Goal: Task Accomplishment & Management: Manage account settings

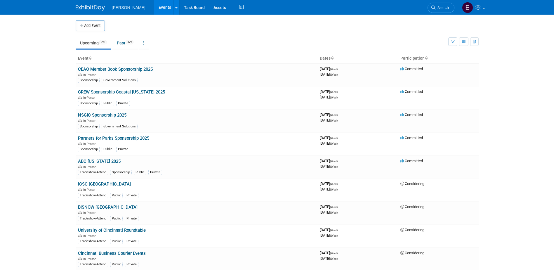
click at [444, 8] on span "Search" at bounding box center [441, 8] width 13 height 4
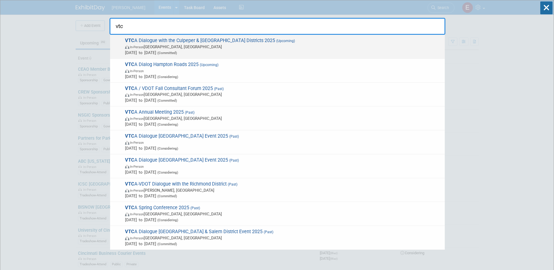
type input "vtc"
click at [215, 48] on span "In-Person Charlottesville, VA" at bounding box center [283, 47] width 317 height 6
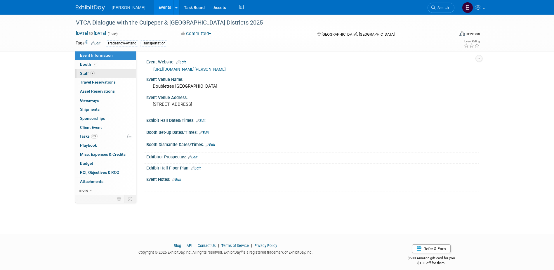
click at [93, 72] on span "2" at bounding box center [92, 73] width 4 height 4
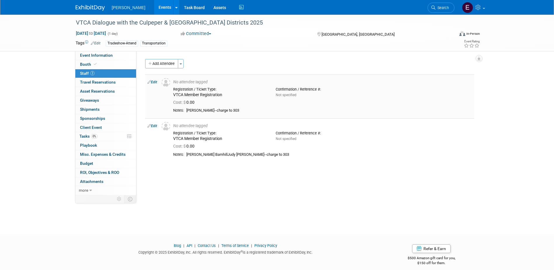
click at [154, 81] on link "Edit" at bounding box center [152, 82] width 10 height 4
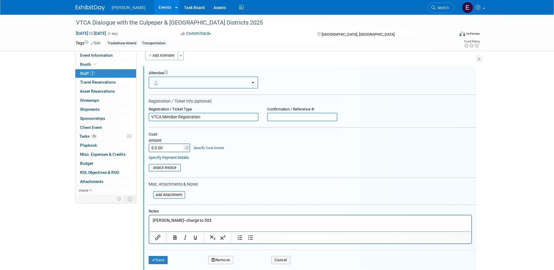
click at [176, 85] on button "button" at bounding box center [204, 83] width 110 height 12
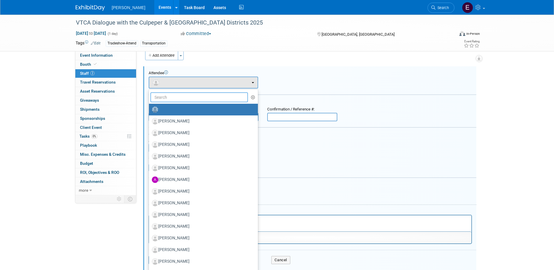
drag, startPoint x: 179, startPoint y: 99, endPoint x: 178, endPoint y: 95, distance: 4.6
click at [179, 99] on input "text" at bounding box center [199, 97] width 98 height 10
type input "beale"
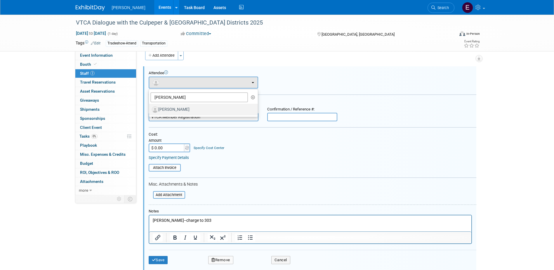
click at [183, 107] on label "[PERSON_NAME]" at bounding box center [202, 109] width 100 height 9
click at [150, 107] on input "[PERSON_NAME]" at bounding box center [148, 109] width 4 height 4
select select "812d3c78-9669-40cb-97f4-88d884611764"
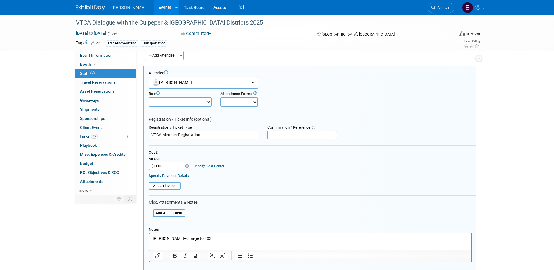
click at [176, 167] on input "$ 0.00" at bounding box center [167, 165] width 37 height 9
type input "$ 190.00"
click at [201, 163] on div "Specify Cost Center" at bounding box center [209, 163] width 31 height 10
click at [202, 165] on link "Specify Cost Center" at bounding box center [209, 166] width 31 height 4
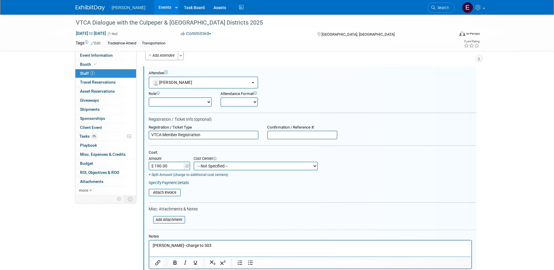
click at [202, 165] on select "-- Not Specified -- Advisory Services - Expenses_1001.502 Aerial Acquisition - …" at bounding box center [256, 165] width 124 height 9
select select "18966238"
click at [194, 162] on select "-- Not Specified -- Advisory Services - Expenses_1001.502 Aerial Acquisition - …" at bounding box center [256, 165] width 124 height 9
click at [187, 182] on link "Specify Payment Details" at bounding box center [169, 182] width 40 height 4
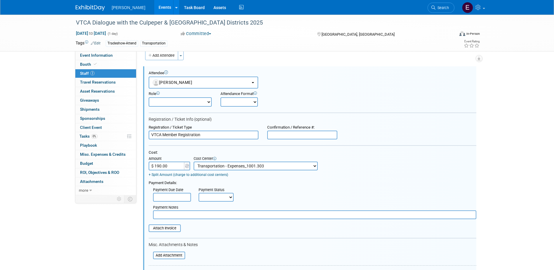
click at [212, 197] on select "Not Paid Yet Partially Paid Paid in Full" at bounding box center [216, 197] width 35 height 9
select select "1"
click at [199, 193] on select "Not Paid Yet Partially Paid Paid in Full" at bounding box center [216, 197] width 35 height 9
click at [197, 214] on input "text" at bounding box center [314, 214] width 323 height 9
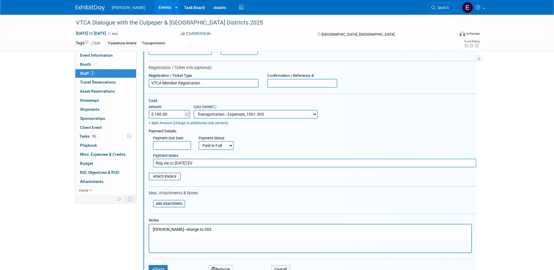
scroll to position [125, 0]
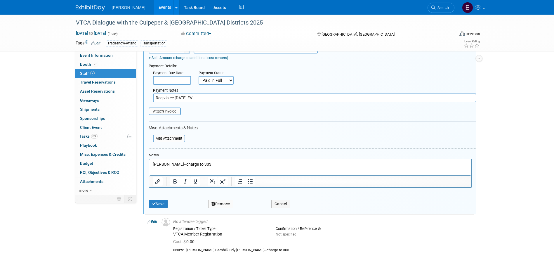
type input "Reg via cc 9/16/25 EV"
drag, startPoint x: 198, startPoint y: 164, endPoint x: 75, endPoint y: 163, distance: 122.9
click at [149, 163] on html "Judy Beale--charge to 303" at bounding box center [310, 163] width 322 height 8
click at [162, 204] on button "Save" at bounding box center [158, 204] width 19 height 8
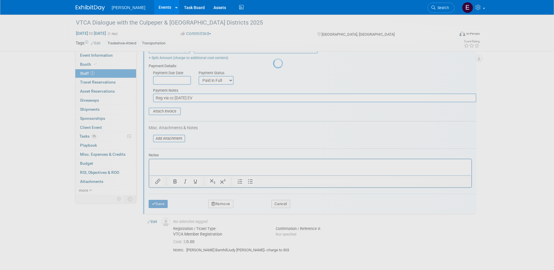
scroll to position [5, 0]
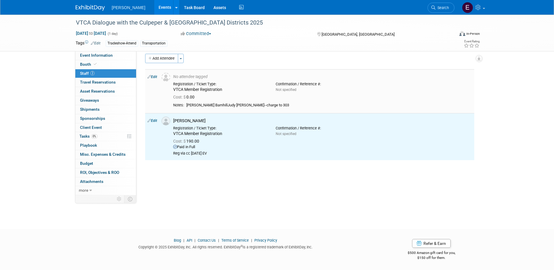
click at [152, 77] on link "Edit" at bounding box center [152, 77] width 10 height 4
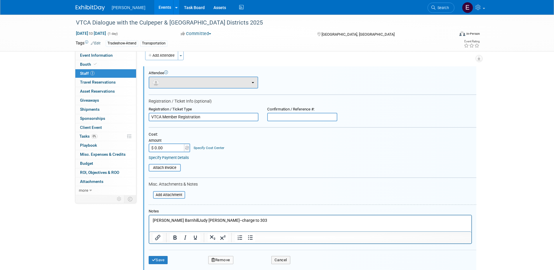
scroll to position [0, 0]
click at [178, 84] on button "button" at bounding box center [204, 83] width 110 height 12
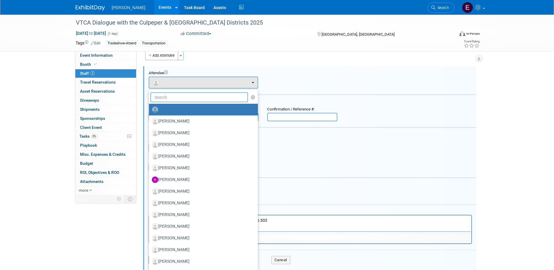
click at [181, 100] on input "text" at bounding box center [199, 97] width 98 height 10
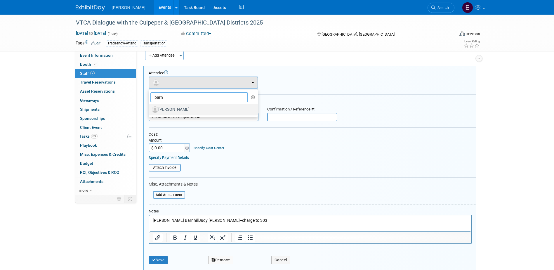
type input "barn"
drag, startPoint x: 179, startPoint y: 103, endPoint x: 178, endPoint y: 107, distance: 4.1
click at [178, 107] on link "[PERSON_NAME]" at bounding box center [203, 110] width 109 height 12
click at [178, 107] on label "[PERSON_NAME]" at bounding box center [202, 109] width 100 height 9
click at [150, 107] on input "[PERSON_NAME]" at bounding box center [148, 109] width 4 height 4
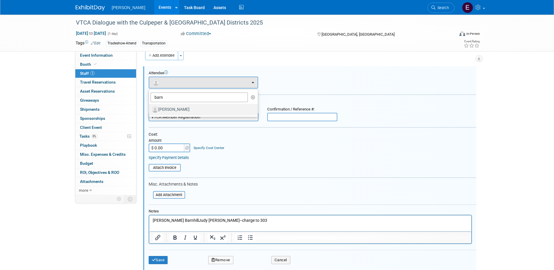
select select "8377e3d7-3316-4532-924f-a2e16826dac8"
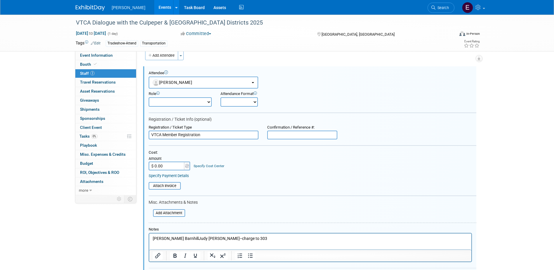
click at [168, 164] on input "$ 0.00" at bounding box center [167, 165] width 37 height 9
type input "$ 190.00"
click at [196, 164] on div "Specify Cost Center" at bounding box center [209, 163] width 31 height 10
click at [199, 166] on link "Specify Cost Center" at bounding box center [209, 166] width 31 height 4
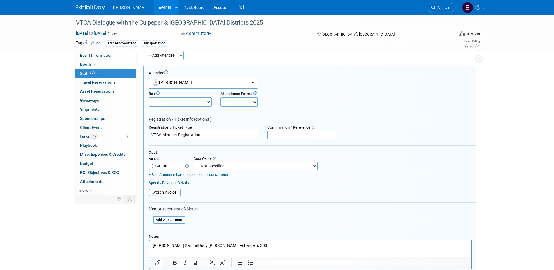
click at [199, 166] on select "-- Not Specified -- Advisory Services - Expenses_1001.502 Aerial Acquisition - …" at bounding box center [256, 165] width 124 height 9
select select "18966238"
click at [194, 162] on select "-- Not Specified -- Advisory Services - Expenses_1001.502 Aerial Acquisition - …" at bounding box center [256, 165] width 124 height 9
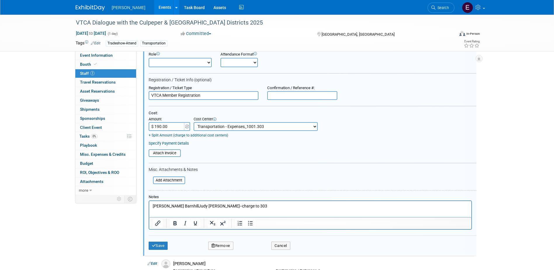
scroll to position [96, 0]
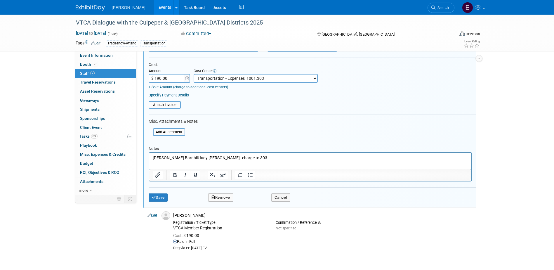
drag, startPoint x: 183, startPoint y: 94, endPoint x: 191, endPoint y: 100, distance: 10.0
click at [183, 94] on link "Specify Payment Details" at bounding box center [169, 95] width 40 height 4
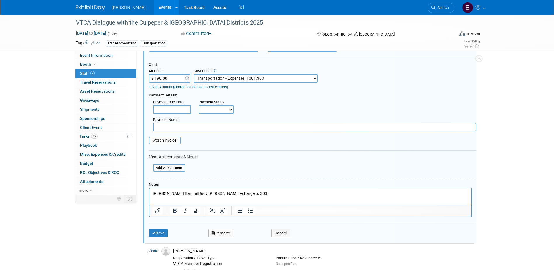
drag, startPoint x: 209, startPoint y: 110, endPoint x: 210, endPoint y: 114, distance: 5.0
click at [209, 110] on select "Not Paid Yet Partially Paid Paid in Full" at bounding box center [216, 109] width 35 height 9
select select "1"
click at [199, 106] on select "Not Paid Yet Partially Paid Paid in Full" at bounding box center [216, 109] width 35 height 9
click at [211, 130] on input "text" at bounding box center [314, 127] width 323 height 9
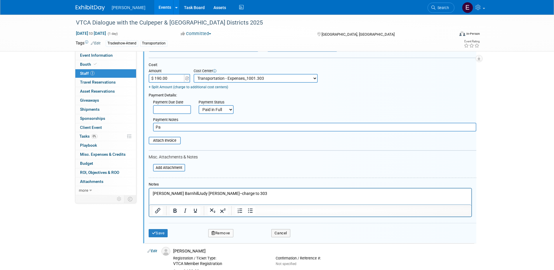
type input "P"
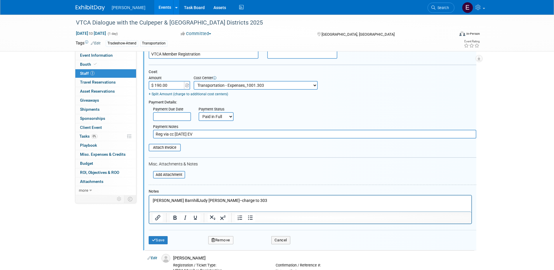
scroll to position [125, 0]
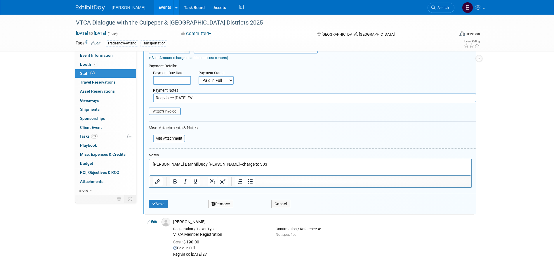
type input "Reg via cc 9/16/25 EV"
drag, startPoint x: 235, startPoint y: 162, endPoint x: 99, endPoint y: 151, distance: 136.3
click at [149, 159] on html "Derrick BarnhillJudy Beale--charge to 303" at bounding box center [310, 163] width 322 height 8
click at [161, 204] on button "Save" at bounding box center [158, 204] width 19 height 8
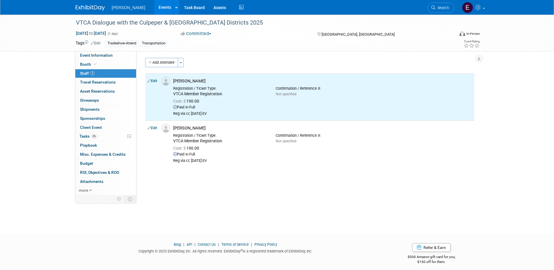
scroll to position [0, 0]
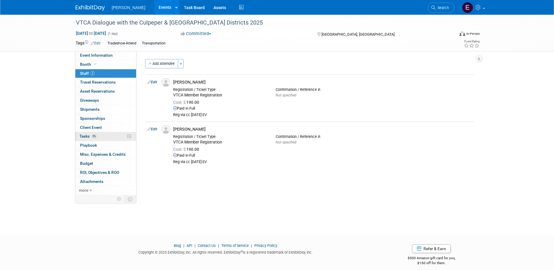
click at [110, 135] on link "0% Tasks 0%" at bounding box center [105, 136] width 61 height 9
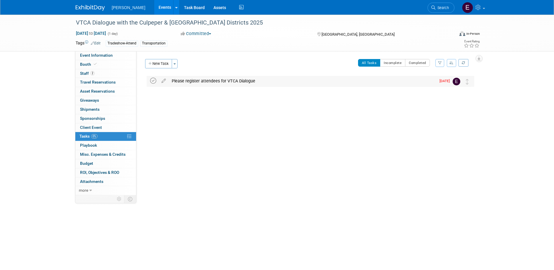
click at [154, 81] on icon at bounding box center [153, 81] width 6 height 6
click at [93, 70] on link "2 Staff 2" at bounding box center [105, 73] width 61 height 9
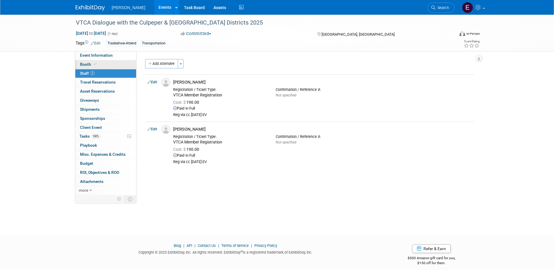
click at [94, 65] on icon at bounding box center [95, 63] width 3 height 3
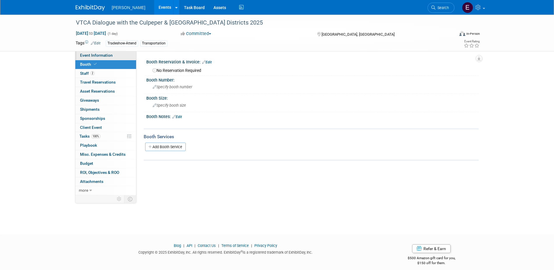
click at [98, 55] on span "Event Information" at bounding box center [96, 55] width 33 height 5
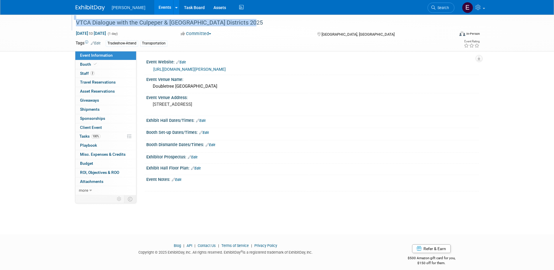
drag, startPoint x: 251, startPoint y: 26, endPoint x: 73, endPoint y: 26, distance: 177.8
click at [73, 26] on div "VTCA Dialogue with the Culpeper & [GEOGRAPHIC_DATA] Districts 2025" at bounding box center [260, 23] width 379 height 16
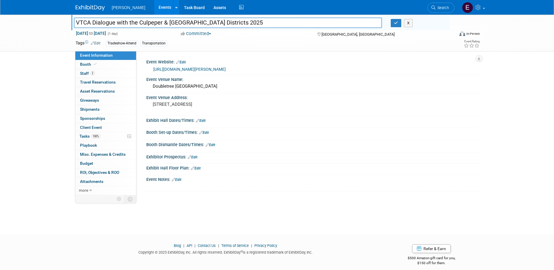
drag, startPoint x: 93, startPoint y: 22, endPoint x: 74, endPoint y: 27, distance: 19.9
click at [74, 27] on input "VTCA Dialogue with the Culpeper & [GEOGRAPHIC_DATA] Districts 2025" at bounding box center [228, 23] width 308 height 10
click at [414, 49] on div "Tags Edit Tradeshow-Attend Transportation Event Rating" at bounding box center [277, 44] width 413 height 10
click at [208, 67] on link "https://www.vtca.org/events/2025-dialogue-with-culpeper-fred-districts" at bounding box center [189, 69] width 72 height 5
click at [369, 91] on div "Doubletree Charlottesville" at bounding box center [313, 86] width 324 height 9
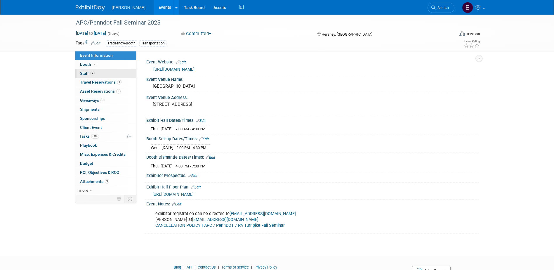
click at [109, 74] on link "7 Staff 7" at bounding box center [105, 73] width 61 height 9
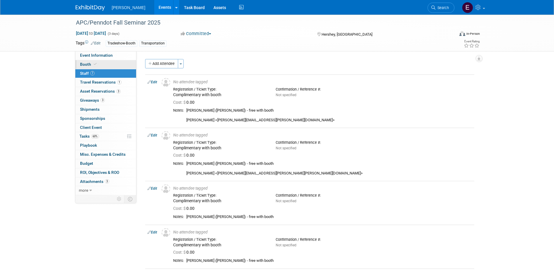
click at [95, 63] on icon at bounding box center [95, 63] width 3 height 3
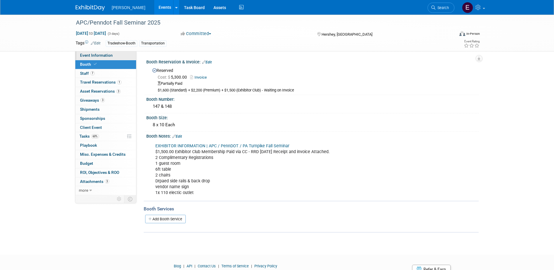
click at [101, 54] on span "Event Information" at bounding box center [96, 55] width 33 height 5
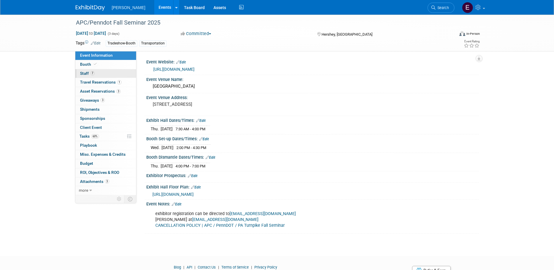
click at [94, 74] on link "7 Staff 7" at bounding box center [105, 73] width 61 height 9
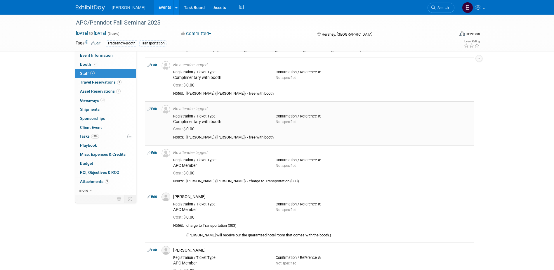
scroll to position [175, 0]
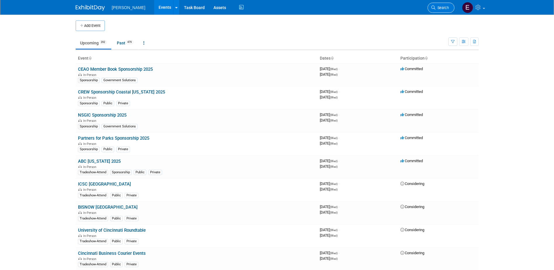
click at [330, 8] on span "Search" at bounding box center [441, 8] width 13 height 4
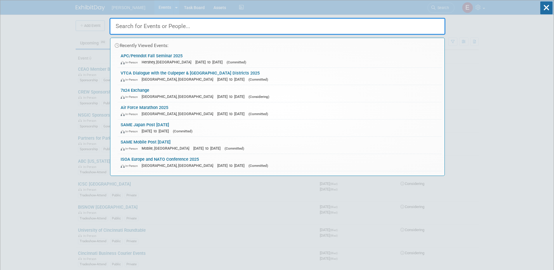
click at [166, 53] on link "APC/Penndot Fall Seminar 2025 In-Person Hershey, PA Nov 19, 2025 to Nov 21, 202…" at bounding box center [280, 59] width 324 height 17
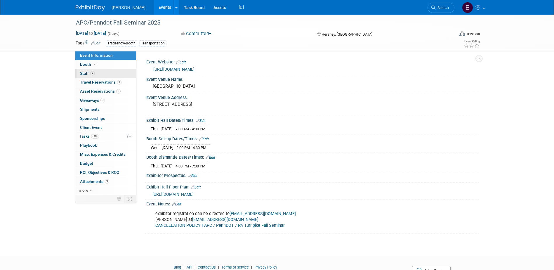
click at [90, 74] on span "7" at bounding box center [92, 73] width 4 height 4
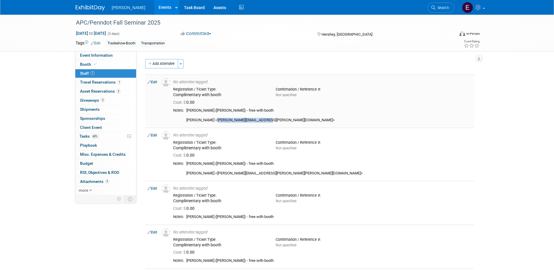
drag, startPoint x: 261, startPoint y: 121, endPoint x: 214, endPoint y: 120, distance: 47.3
click at [214, 120] on div "Nick Brien (Dawood) - free with booth Nicholas Brien <nicholas.brien@dawood.net>" at bounding box center [329, 115] width 286 height 15
drag, startPoint x: 214, startPoint y: 120, endPoint x: 217, endPoint y: 119, distance: 3.0
copy div "nicholas.brien@dawood.net"
click at [253, 173] on div "Chad Decker (Dawood) - free with booth Chad Decker <chad.decker@dawood.net>" at bounding box center [329, 168] width 286 height 15
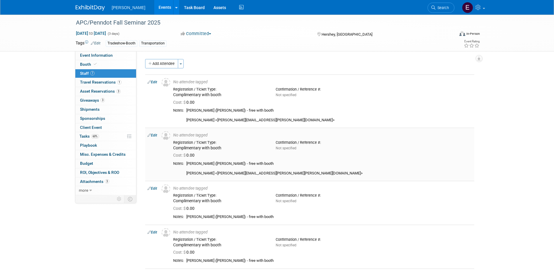
click at [254, 173] on div "Chad Decker (Dawood) - free with booth Chad Decker <chad.decker@dawood.net>" at bounding box center [329, 168] width 286 height 15
drag, startPoint x: 254, startPoint y: 173, endPoint x: 212, endPoint y: 173, distance: 42.3
click at [212, 173] on div "[PERSON_NAME] ([PERSON_NAME]) - free with booth [PERSON_NAME] <[PERSON_NAME][EM…" at bounding box center [329, 168] width 286 height 15
copy div "chad.decker@dawood.ne"
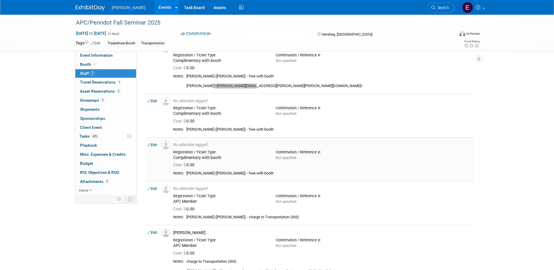
scroll to position [88, 0]
click at [473, 107] on div "Registration / Ticket Type: Complimentary with booth Confirmation / Reference #…" at bounding box center [322, 109] width 307 height 13
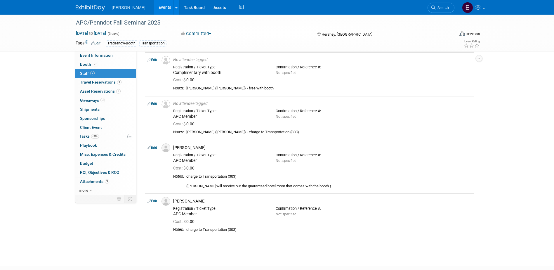
scroll to position [175, 0]
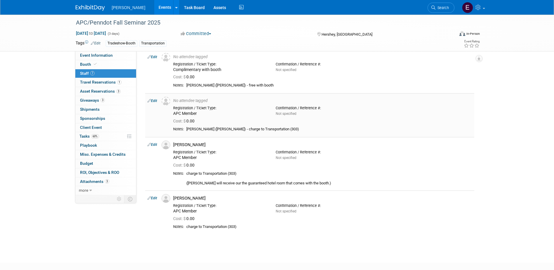
drag, startPoint x: 216, startPoint y: 128, endPoint x: 188, endPoint y: 128, distance: 27.7
click at [188, 128] on div "[PERSON_NAME] ([PERSON_NAME]) - charge to Transportation (303)" at bounding box center [329, 129] width 286 height 5
copy div "[PERSON_NAME]"
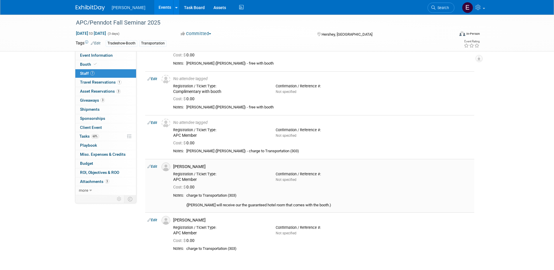
scroll to position [88, 0]
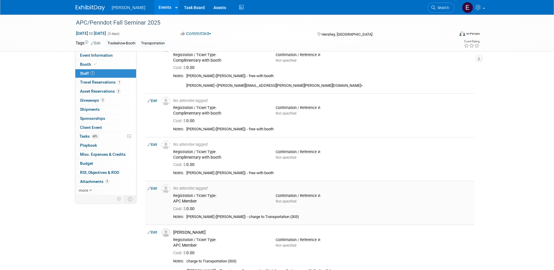
copy div "[PERSON_NAME]"
click at [106, 55] on span "Event Information" at bounding box center [96, 55] width 33 height 5
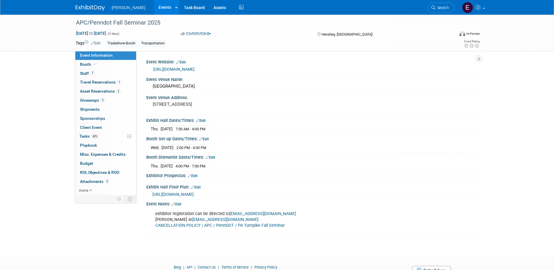
click at [163, 68] on link "[URL][DOMAIN_NAME]" at bounding box center [173, 69] width 41 height 5
click at [95, 71] on link "7 Staff 7" at bounding box center [105, 73] width 61 height 9
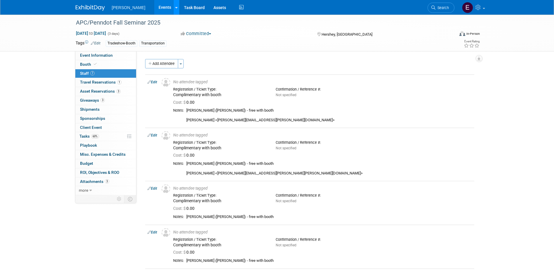
click at [175, 8] on icon at bounding box center [176, 8] width 2 height 4
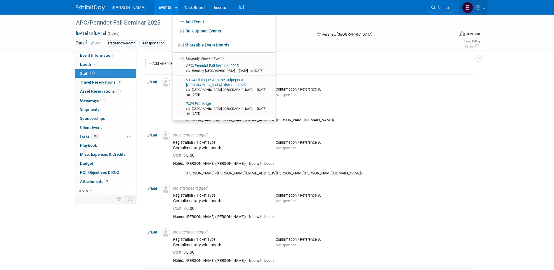
click at [481, 9] on icon at bounding box center [478, 7] width 7 height 5
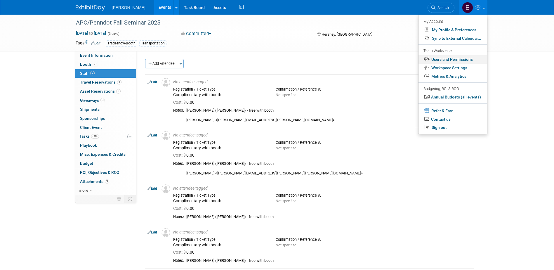
click at [448, 59] on link "Users and Permissions" at bounding box center [452, 59] width 69 height 8
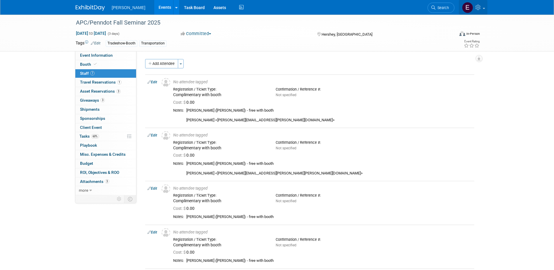
click at [480, 7] on icon at bounding box center [478, 7] width 7 height 5
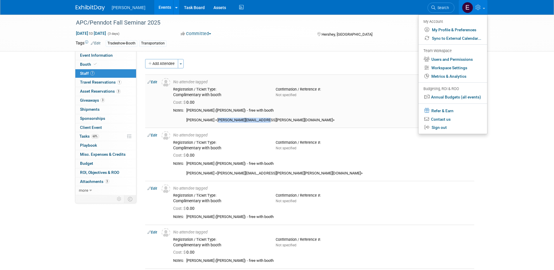
drag, startPoint x: 260, startPoint y: 119, endPoint x: 215, endPoint y: 118, distance: 45.6
click at [215, 118] on div "[PERSON_NAME] ([PERSON_NAME]) - free with [PERSON_NAME] <[PERSON_NAME][EMAIL_AD…" at bounding box center [329, 115] width 286 height 15
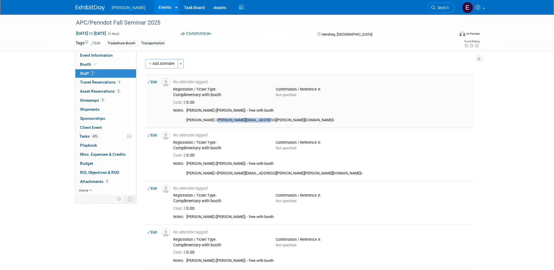
drag, startPoint x: 215, startPoint y: 118, endPoint x: 220, endPoint y: 118, distance: 5.0
copy div "nicholas.brien@dawood.ne"
drag, startPoint x: 211, startPoint y: 174, endPoint x: 256, endPoint y: 175, distance: 45.3
click at [256, 175] on div "[PERSON_NAME] ([PERSON_NAME]) - free with booth [PERSON_NAME] <[PERSON_NAME][EM…" at bounding box center [329, 168] width 286 height 15
copy div "chad.decker@dawood.net"
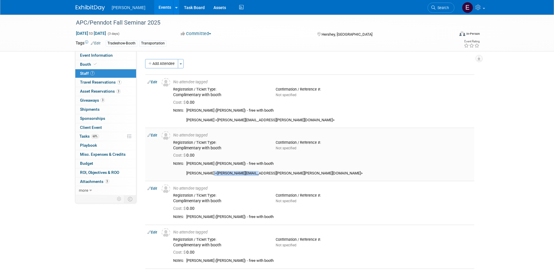
copy div "chad.decker@dawood.net"
click at [149, 81] on icon at bounding box center [149, 82] width 4 height 6
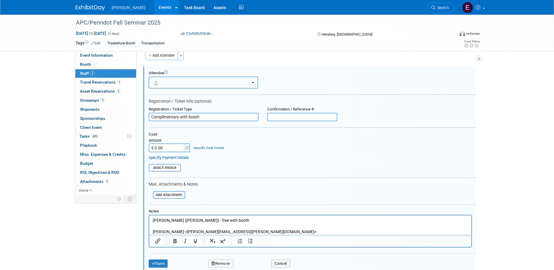
click at [192, 84] on button "button" at bounding box center [204, 83] width 110 height 12
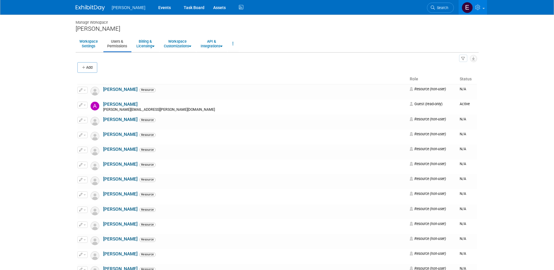
click at [85, 66] on icon "button" at bounding box center [84, 68] width 4 height 4
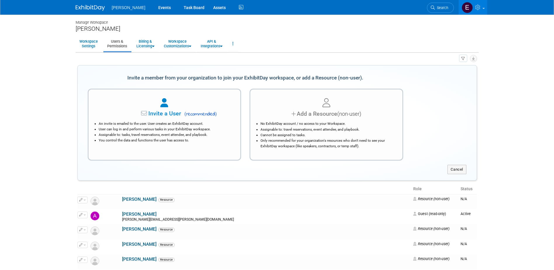
click at [314, 110] on div "Add a Resource (non-user)" at bounding box center [327, 114] width 138 height 8
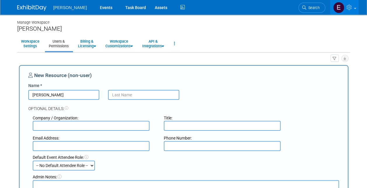
type input "Nick"
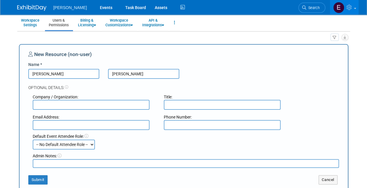
scroll to position [29, 0]
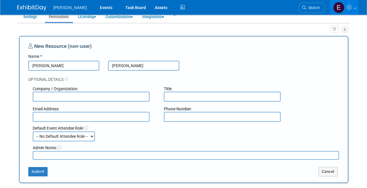
type input "Brien"
click at [82, 95] on input "text" at bounding box center [91, 97] width 117 height 10
type input "Dawood"
click at [85, 117] on input "text" at bounding box center [91, 117] width 117 height 10
paste input "nicholas.brien@dawood.ne"
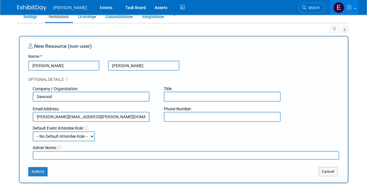
type input "nicholas.brien@dawood.net"
click at [40, 173] on button "Submit" at bounding box center [37, 171] width 19 height 9
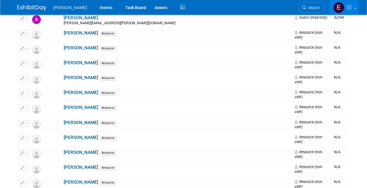
scroll to position [0, 0]
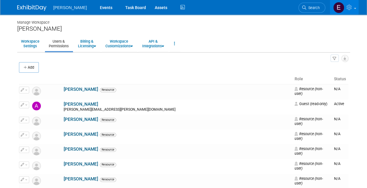
click at [33, 67] on button "Add" at bounding box center [29, 67] width 20 height 11
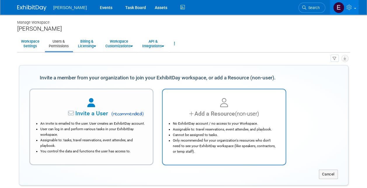
click at [213, 104] on div at bounding box center [224, 103] width 108 height 13
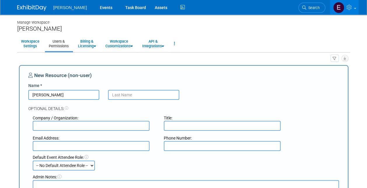
type input "Chad"
type input "Decker"
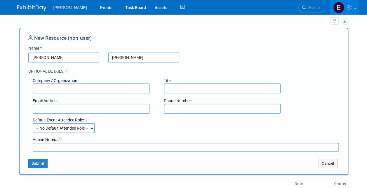
scroll to position [58, 0]
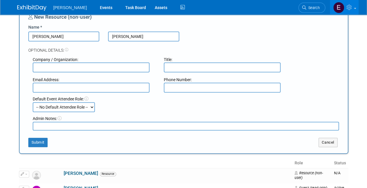
click at [59, 67] on input "text" at bounding box center [91, 67] width 117 height 10
type input "d"
type input "Dawood"
paste input "chad.decker@dawood.net"
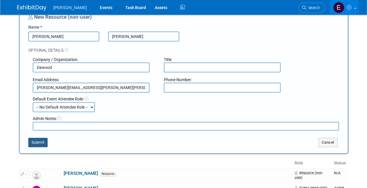
type input "chad.decker@dawood.net"
click at [36, 143] on button "Submit" at bounding box center [37, 142] width 19 height 9
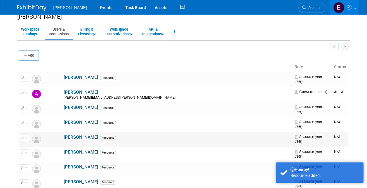
scroll to position [0, 0]
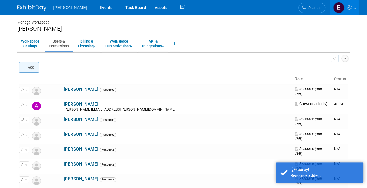
click at [32, 65] on button "Add" at bounding box center [29, 67] width 20 height 11
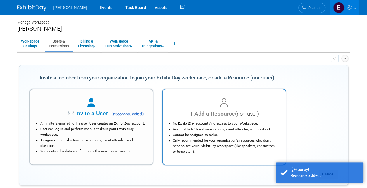
click at [211, 111] on div "Add a Resource (non-user)" at bounding box center [224, 114] width 108 height 8
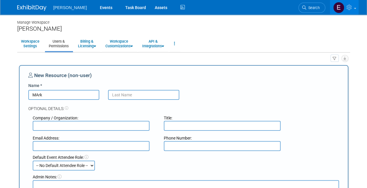
click at [52, 98] on input "MArk" at bounding box center [63, 95] width 71 height 10
type input "Mark"
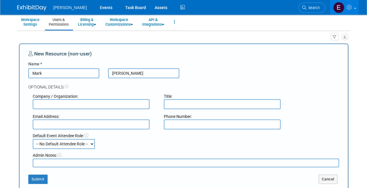
scroll to position [29, 0]
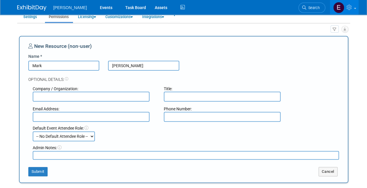
type input "Conrad"
click at [55, 98] on input "text" at bounding box center [91, 97] width 117 height 10
type input "Dawood"
paste input "chad.decker@dawood.net"
drag, startPoint x: 59, startPoint y: 117, endPoint x: 20, endPoint y: 116, distance: 38.6
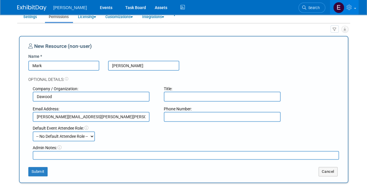
click at [20, 116] on div "New Resource (non-user) Name * Mark Conrad Optional Details: Company / Organiza…" at bounding box center [183, 109] width 329 height 147
type input "mark.conrad@dawood.net"
click at [36, 172] on button "Submit" at bounding box center [37, 171] width 19 height 9
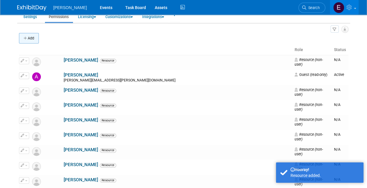
click at [34, 36] on button "Add" at bounding box center [29, 38] width 20 height 11
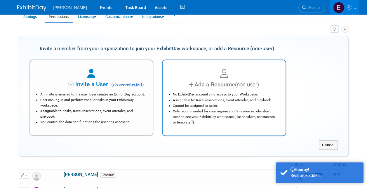
click at [208, 86] on div "Add a Resource (non-user)" at bounding box center [224, 84] width 108 height 8
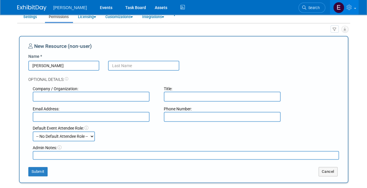
type input "Jason"
type input "Cowen"
click at [71, 97] on input "text" at bounding box center [91, 97] width 117 height 10
type input "Dawood"
paste input "chad.decker@dawood.net"
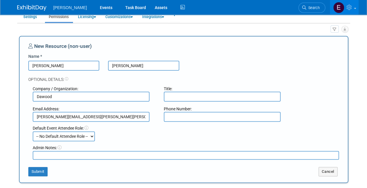
drag, startPoint x: 59, startPoint y: 117, endPoint x: 12, endPoint y: 117, distance: 47.0
click at [12, 117] on body "Woolpert Events Task Board Assets" at bounding box center [183, 65] width 367 height 188
type input "jason.cowen@dawood.net"
click at [39, 172] on button "Submit" at bounding box center [37, 171] width 19 height 9
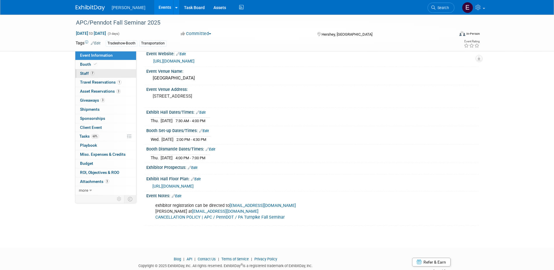
click at [119, 73] on link "7 Staff 7" at bounding box center [105, 73] width 61 height 9
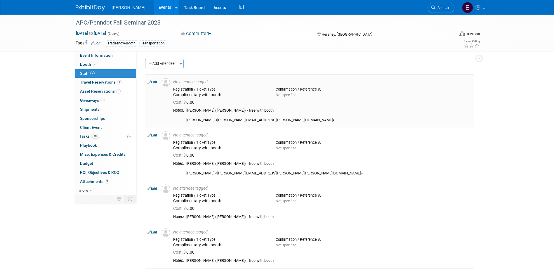
click at [155, 81] on link "Edit" at bounding box center [152, 82] width 10 height 4
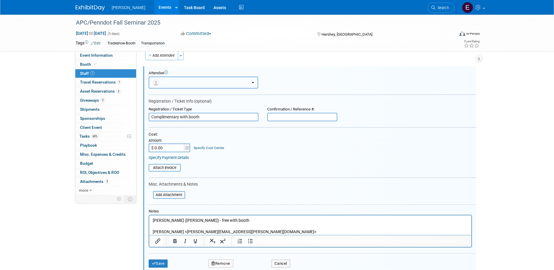
click at [184, 84] on button "button" at bounding box center [204, 83] width 110 height 12
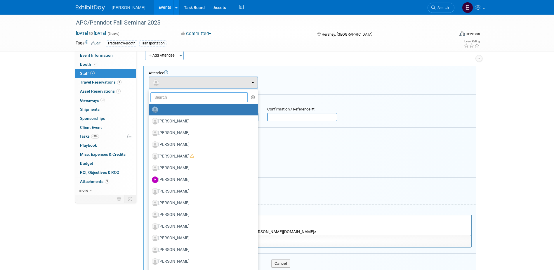
click at [182, 98] on input "text" at bounding box center [199, 97] width 98 height 10
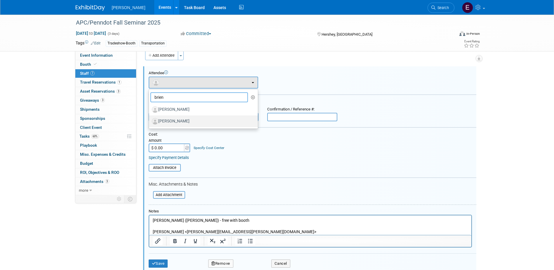
type input "brien"
click at [194, 123] on label "[PERSON_NAME]" at bounding box center [202, 121] width 100 height 9
click at [150, 122] on input "[PERSON_NAME]" at bounding box center [148, 121] width 4 height 4
select select "e4387e1a-aa7e-4e4f-8372-3f8594d0705e"
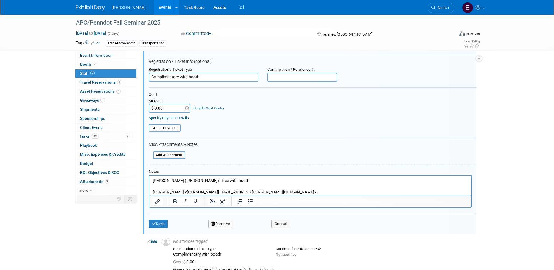
scroll to position [67, 0]
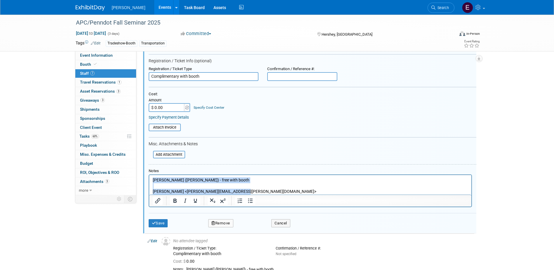
drag, startPoint x: 241, startPoint y: 192, endPoint x: 151, endPoint y: 166, distance: 93.5
click at [151, 175] on html "Nick Brien (Dawood) - free with booth Nicholas Brien <nicholas.brien@dawood.net>" at bounding box center [310, 185] width 322 height 20
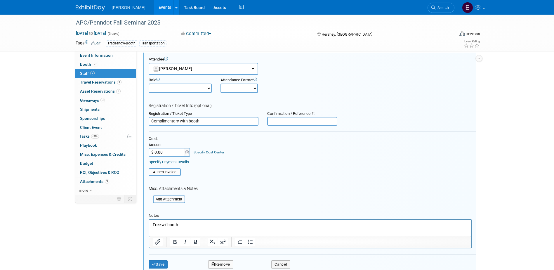
scroll to position [58, 0]
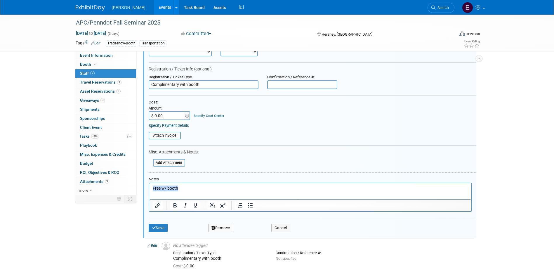
drag, startPoint x: 196, startPoint y: 190, endPoint x: 91, endPoint y: 189, distance: 105.4
click at [149, 189] on html "Free w/ booth" at bounding box center [310, 187] width 322 height 8
click at [164, 229] on button "Save" at bounding box center [158, 228] width 19 height 8
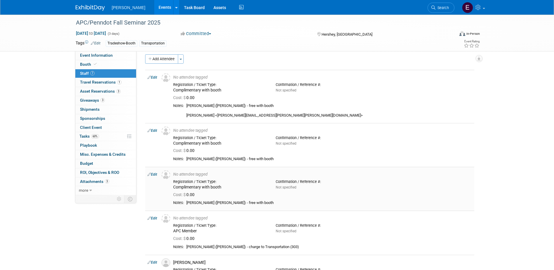
scroll to position [0, 0]
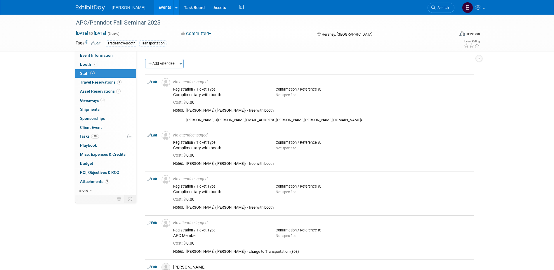
click at [156, 82] on link "Edit" at bounding box center [152, 82] width 10 height 4
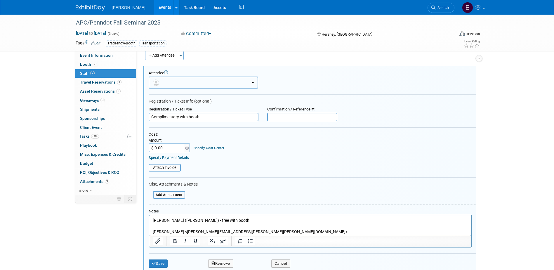
click at [184, 84] on button "button" at bounding box center [204, 83] width 110 height 12
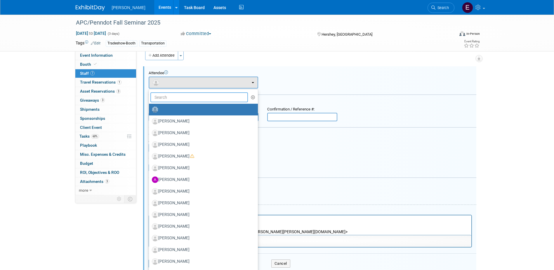
click at [180, 98] on input "text" at bounding box center [199, 97] width 98 height 10
type input "decker"
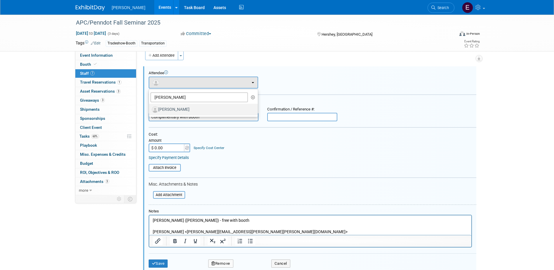
click at [180, 107] on label "Chad Decker" at bounding box center [202, 109] width 100 height 9
click at [150, 107] on input "Chad Decker" at bounding box center [148, 109] width 4 height 4
select select "9260ef86-e627-45d2-90a5-d85d20a45b4e"
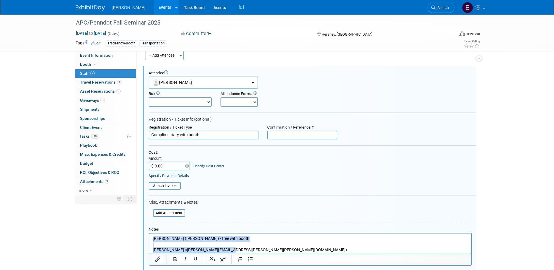
drag, startPoint x: 236, startPoint y: 250, endPoint x: 101, endPoint y: 222, distance: 137.8
click at [149, 233] on html "Chad Decker (Dawood) - free with booth Chad Decker <chad.decker@dawood.net>" at bounding box center [310, 243] width 322 height 20
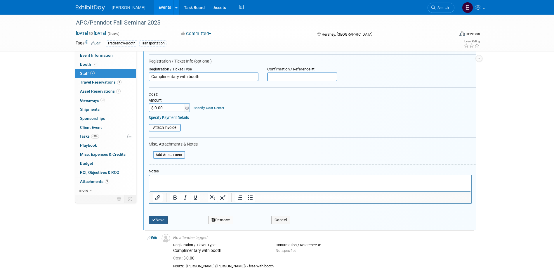
scroll to position [67, 0]
click at [168, 220] on button "Save" at bounding box center [158, 220] width 19 height 8
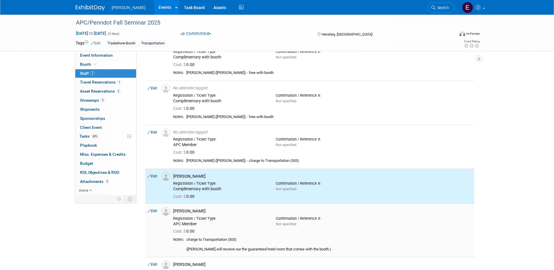
scroll to position [0, 0]
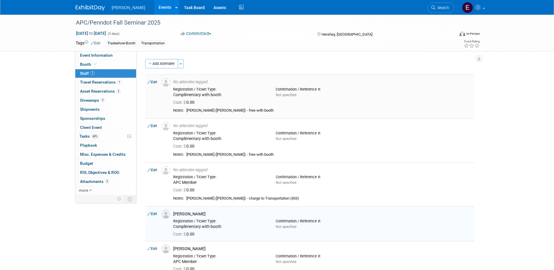
click at [155, 81] on link "Edit" at bounding box center [152, 82] width 10 height 4
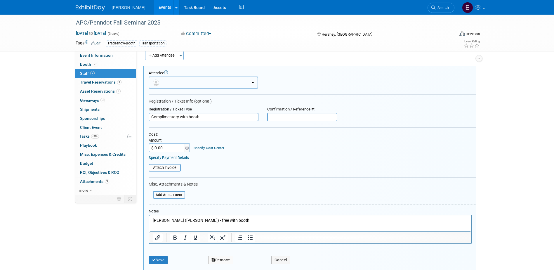
click at [168, 81] on button "button" at bounding box center [204, 83] width 110 height 12
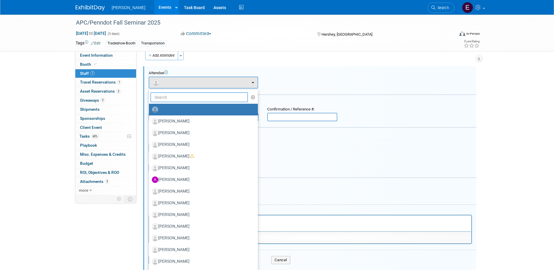
click at [172, 100] on input "text" at bounding box center [199, 97] width 98 height 10
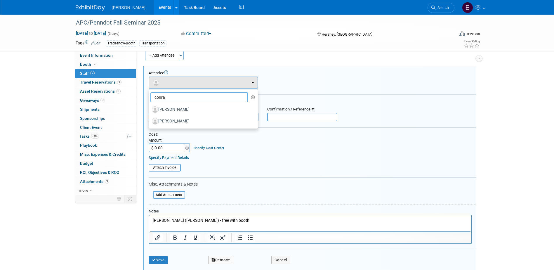
type input "conrad"
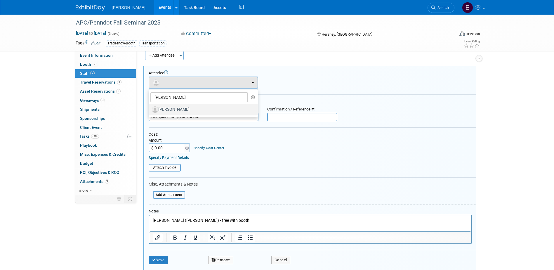
click at [178, 109] on label "[PERSON_NAME]" at bounding box center [202, 109] width 100 height 9
click at [150, 109] on input "[PERSON_NAME]" at bounding box center [148, 109] width 4 height 4
select select "e94cb8ad-fd5e-4408-b889-dba579dfc26d"
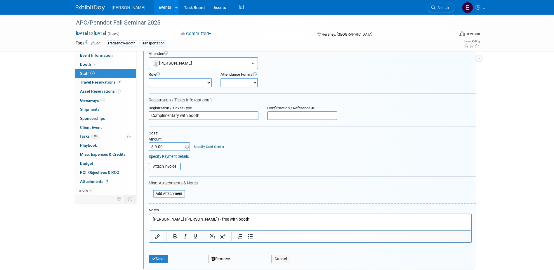
scroll to position [37, 0]
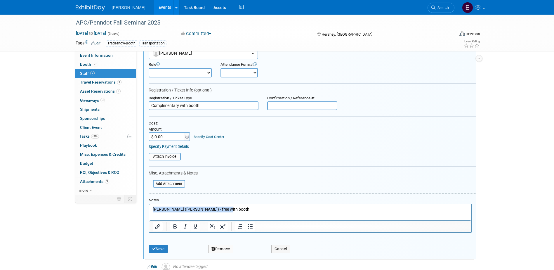
drag, startPoint x: 246, startPoint y: 208, endPoint x: 37, endPoint y: 195, distance: 209.5
click at [149, 204] on html "Mark Conrad (Dawood) - free with booth" at bounding box center [310, 208] width 322 height 8
click at [155, 248] on icon "submit" at bounding box center [154, 249] width 4 height 4
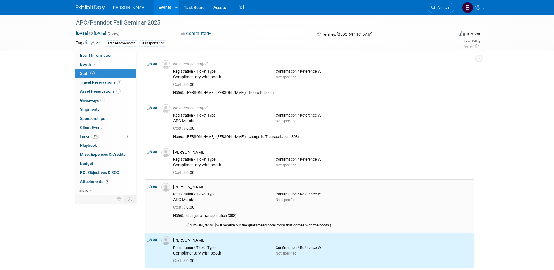
scroll to position [0, 0]
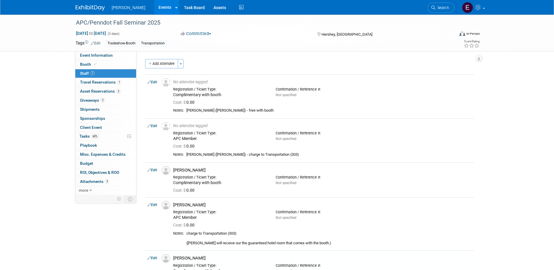
click at [154, 80] on link "Edit" at bounding box center [152, 82] width 10 height 4
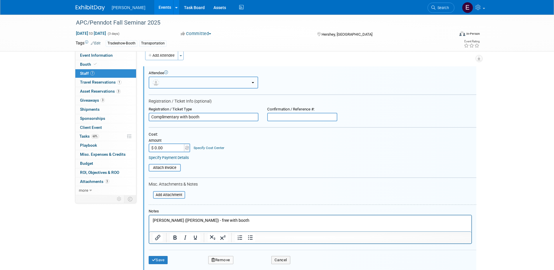
click at [172, 85] on button "button" at bounding box center [204, 83] width 110 height 12
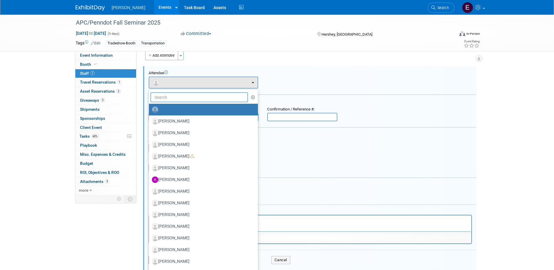
click at [178, 96] on input "text" at bounding box center [199, 97] width 98 height 10
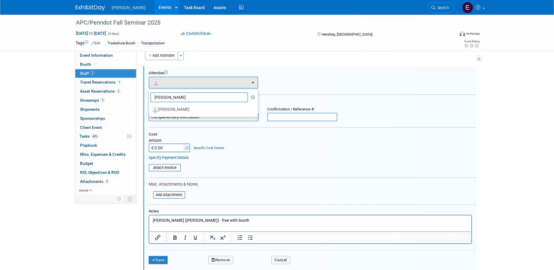
type input "cowen"
click at [177, 107] on label "Jason Cowen" at bounding box center [202, 109] width 100 height 9
click at [150, 107] on input "Jason Cowen" at bounding box center [148, 109] width 4 height 4
select select "5f287412-45e6-43cc-9f8c-8febd56cded1"
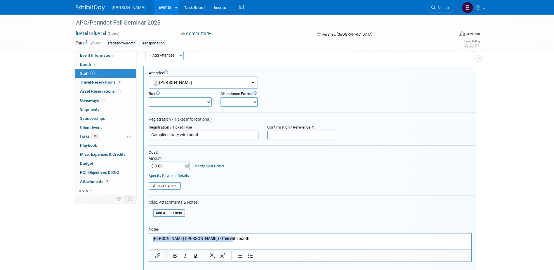
drag, startPoint x: 240, startPoint y: 238, endPoint x: 33, endPoint y: 222, distance: 207.3
click at [149, 233] on html "Jason Cowen (Dawood) - free with booth" at bounding box center [310, 237] width 322 height 8
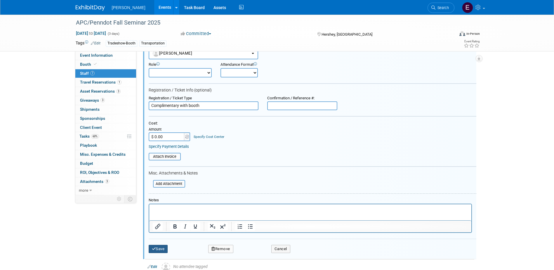
click at [161, 248] on button "Save" at bounding box center [158, 249] width 19 height 8
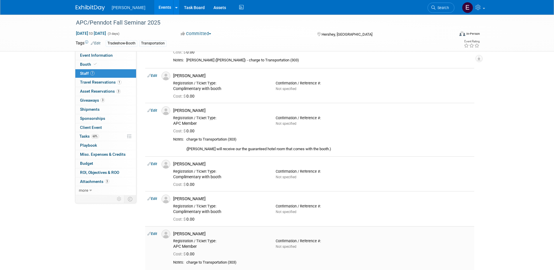
scroll to position [126, 0]
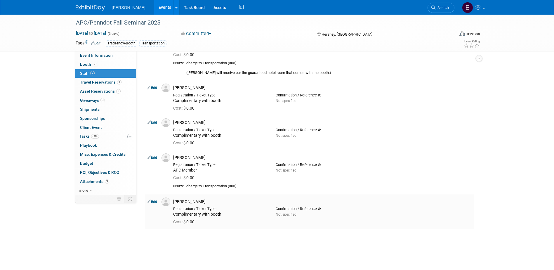
click at [154, 201] on link "Edit" at bounding box center [152, 201] width 10 height 4
select select "e4387e1a-aa7e-4e4f-8372-3f8594d0705e"
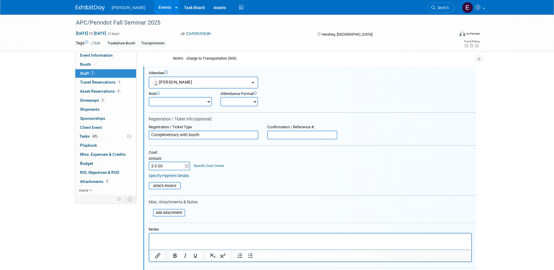
scroll to position [0, 0]
click at [183, 175] on link "Specify Payment Details" at bounding box center [169, 175] width 40 height 4
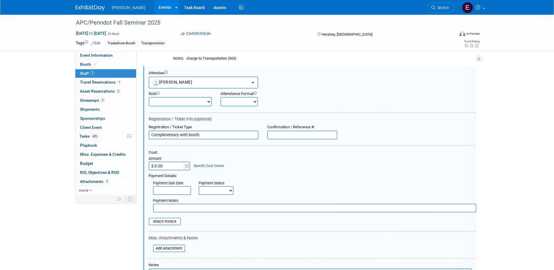
click at [207, 210] on input "text" at bounding box center [314, 208] width 323 height 9
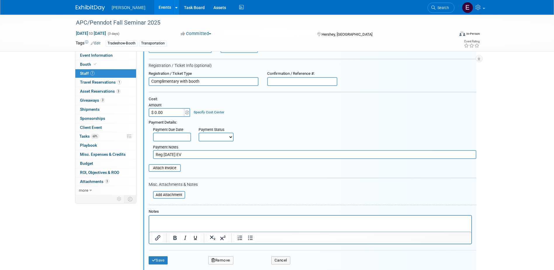
scroll to position [312, 0]
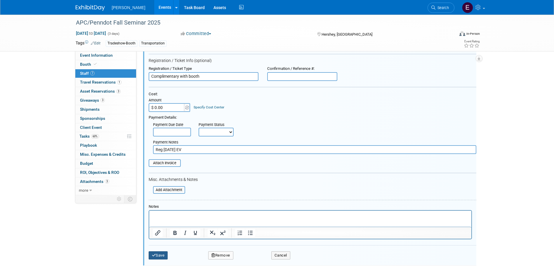
type input "Reg 9/16/25 EV"
click at [158, 251] on button "Save" at bounding box center [158, 255] width 19 height 8
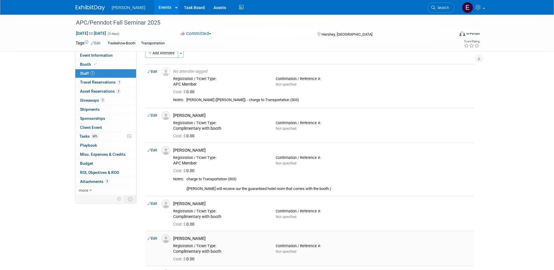
scroll to position [10, 0]
click at [152, 113] on td "Edit" at bounding box center [152, 126] width 14 height 35
click at [153, 116] on link "Edit" at bounding box center [152, 116] width 10 height 4
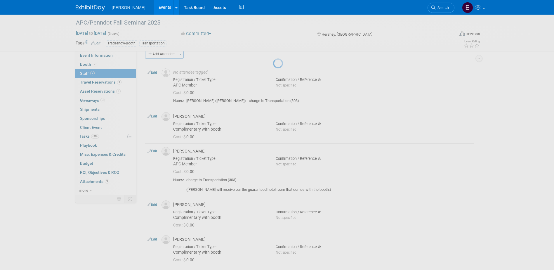
select select "9260ef86-e627-45d2-90a5-d85d20a45b4e"
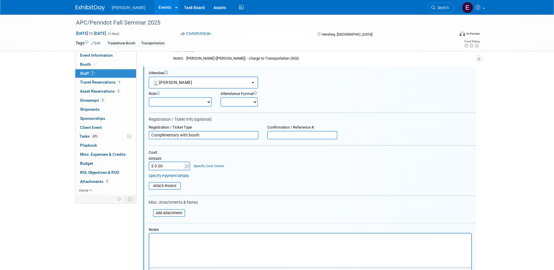
scroll to position [0, 0]
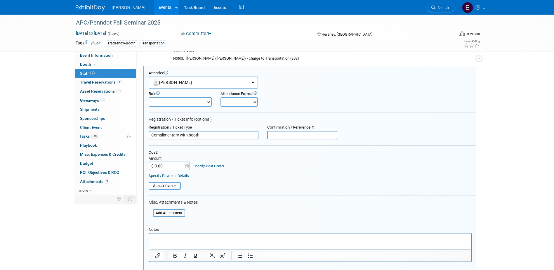
click at [171, 174] on link "Specify Payment Details" at bounding box center [169, 175] width 40 height 4
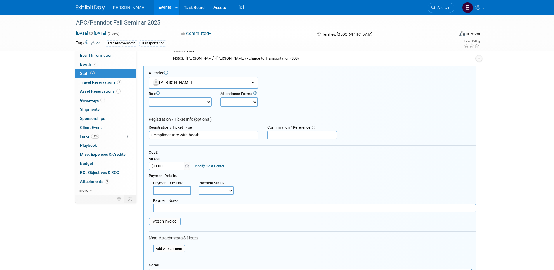
click at [189, 212] on input "text" at bounding box center [314, 208] width 323 height 9
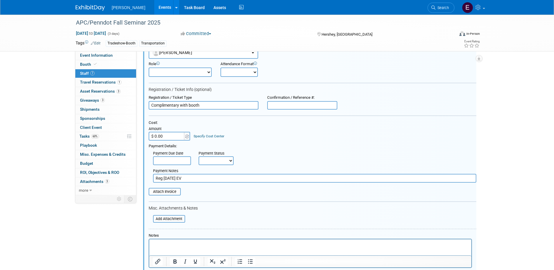
scroll to position [140, 0]
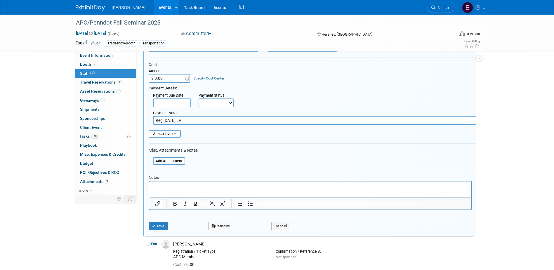
type input "Reg 9/16/25 EV"
click at [165, 225] on button "Save" at bounding box center [158, 226] width 19 height 8
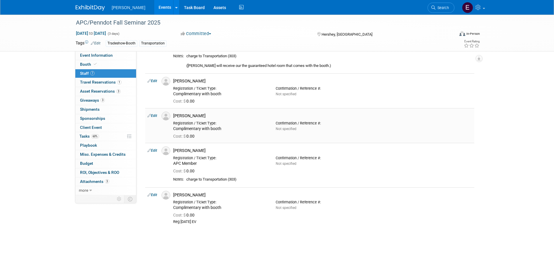
click at [154, 115] on link "Edit" at bounding box center [152, 116] width 10 height 4
select select "e94cb8ad-fd5e-4408-b889-dba579dfc26d"
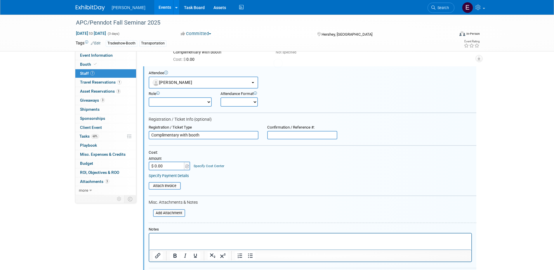
scroll to position [0, 0]
click at [173, 177] on link "Specify Payment Details" at bounding box center [169, 175] width 40 height 4
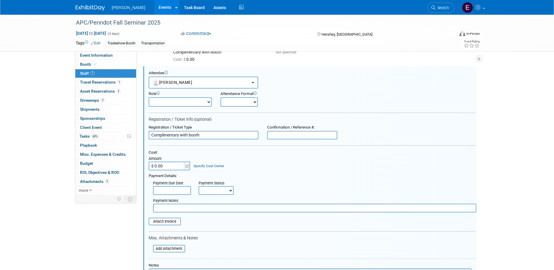
click at [177, 210] on input "text" at bounding box center [314, 208] width 323 height 9
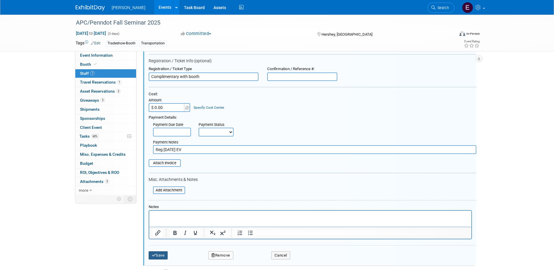
type input "Reg 9/16/25 EV"
click at [160, 256] on button "Save" at bounding box center [158, 255] width 19 height 8
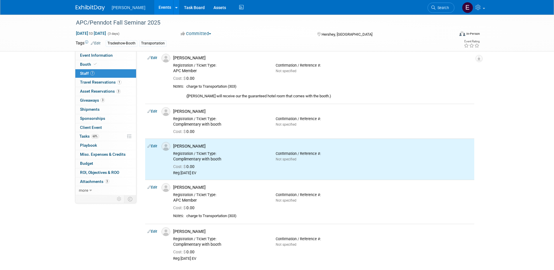
scroll to position [97, 0]
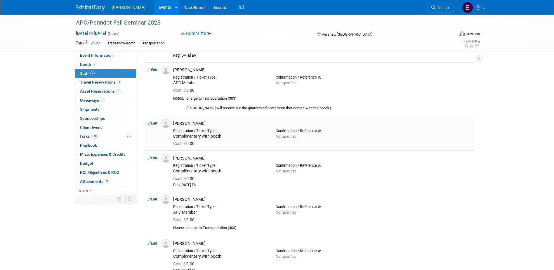
click at [153, 124] on link "Edit" at bounding box center [152, 123] width 10 height 4
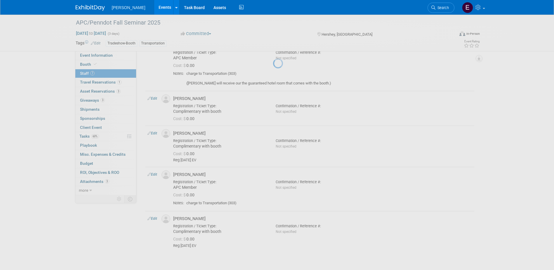
select select "5f287412-45e6-43cc-9f8c-8febd56cded1"
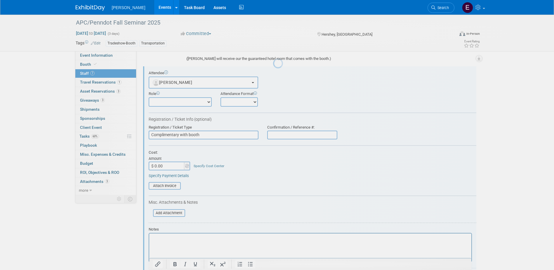
scroll to position [0, 0]
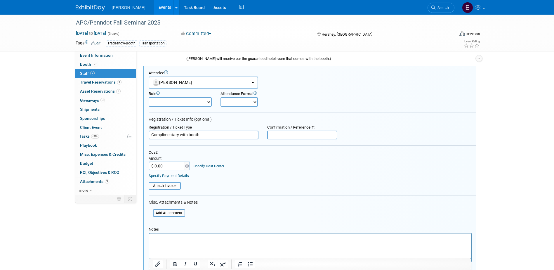
click at [176, 176] on link "Specify Payment Details" at bounding box center [169, 175] width 40 height 4
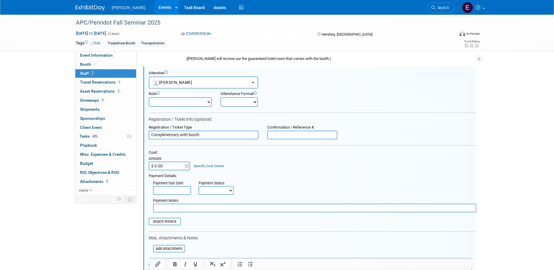
click at [186, 209] on input "text" at bounding box center [314, 208] width 323 height 9
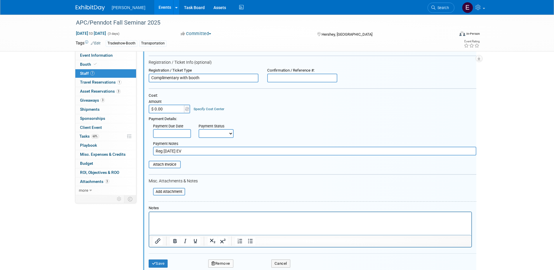
scroll to position [205, 0]
type input "Reg 9/16/25 EV"
click at [155, 263] on icon "submit" at bounding box center [154, 262] width 4 height 4
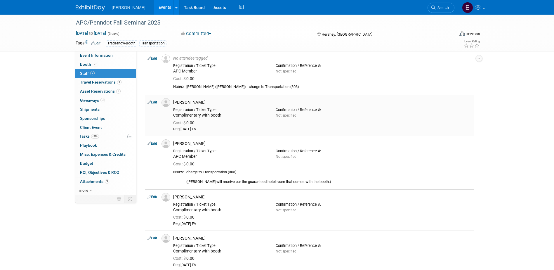
scroll to position [10, 0]
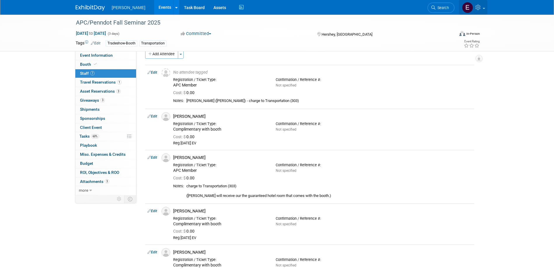
click at [480, 9] on icon at bounding box center [478, 7] width 7 height 5
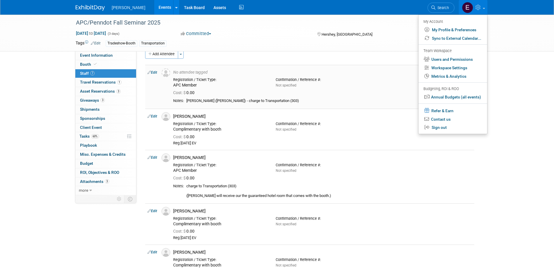
click at [214, 100] on div "Stephen Janosko (Dawood) - charge to Transportation (303)" at bounding box center [329, 100] width 286 height 5
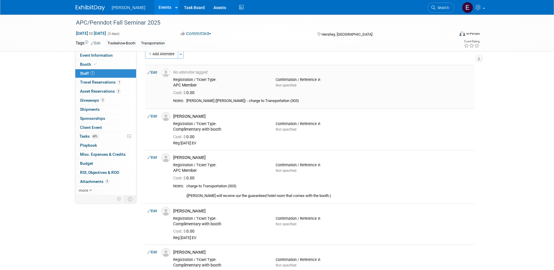
drag, startPoint x: 216, startPoint y: 100, endPoint x: 187, endPoint y: 100, distance: 28.9
click at [187, 100] on div "Stephen Janosko (Dawood) - charge to Transportation (303)" at bounding box center [329, 100] width 286 height 5
copy div "[PERSON_NAME]"
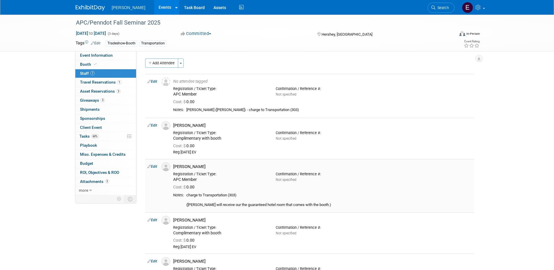
scroll to position [0, 0]
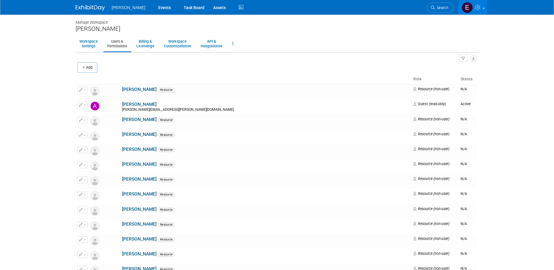
click at [88, 62] on div "Add" at bounding box center [276, 68] width 399 height 12
click at [88, 64] on button "Add" at bounding box center [87, 67] width 20 height 11
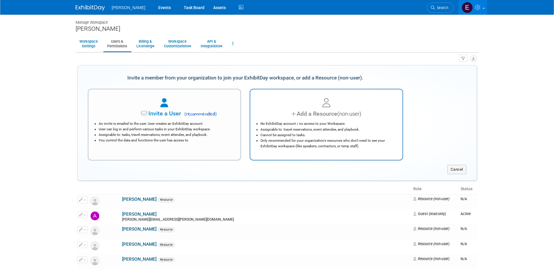
click at [317, 115] on div "Add a Resource (non-user)" at bounding box center [327, 114] width 138 height 8
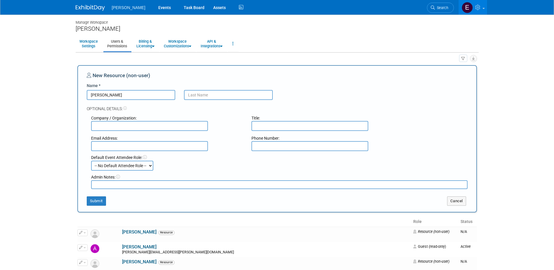
type input "[PERSON_NAME]"
paste input "[PERSON_NAME]"
drag, startPoint x: 206, startPoint y: 95, endPoint x: 201, endPoint y: 95, distance: 5.3
click at [201, 95] on input "[PERSON_NAME]" at bounding box center [228, 95] width 89 height 10
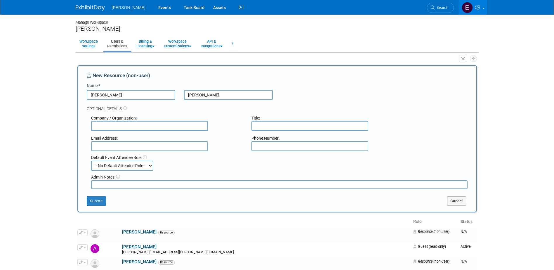
drag, startPoint x: 204, startPoint y: 95, endPoint x: 162, endPoint y: 91, distance: 42.5
click at [165, 93] on div "[PERSON_NAME]" at bounding box center [277, 95] width 390 height 10
type input "[PERSON_NAME]"
click at [157, 126] on input "text" at bounding box center [149, 126] width 117 height 10
type input "Dawood"
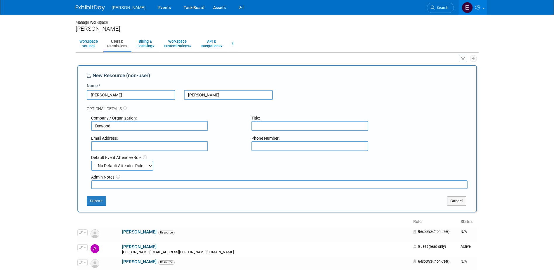
click at [135, 146] on input "text" at bounding box center [149, 146] width 117 height 10
paste input "[PERSON_NAME]"
click at [113, 146] on input "[PERSON_NAME]" at bounding box center [149, 146] width 117 height 10
click at [132, 144] on input "[PERSON_NAME].[PERSON_NAME]" at bounding box center [149, 146] width 117 height 10
type input "[PERSON_NAME][EMAIL_ADDRESS][PERSON_NAME][PERSON_NAME][DOMAIN_NAME]"
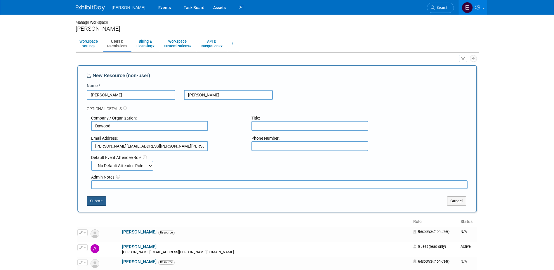
click at [98, 203] on button "Submit" at bounding box center [96, 200] width 19 height 9
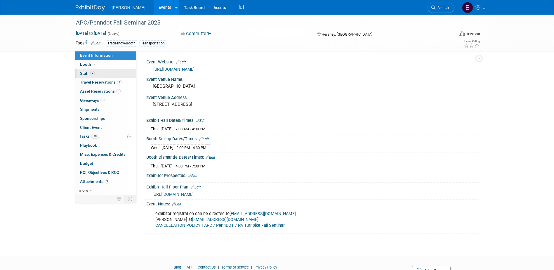
click at [99, 73] on link "7 Staff 7" at bounding box center [105, 73] width 61 height 9
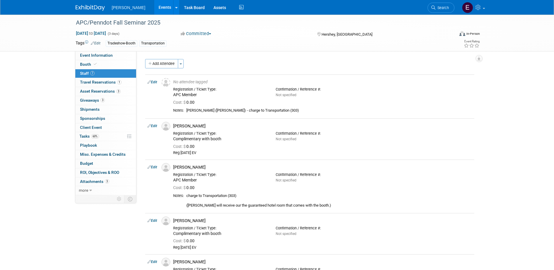
click at [152, 81] on link "Edit" at bounding box center [152, 82] width 10 height 4
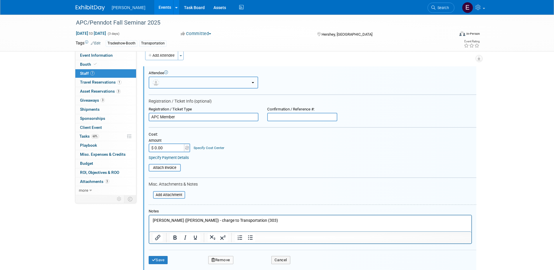
click at [165, 83] on button "button" at bounding box center [204, 83] width 110 height 12
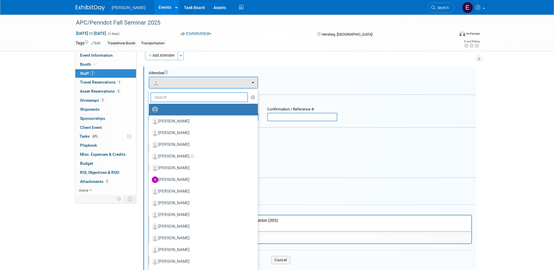
click at [170, 96] on input "text" at bounding box center [199, 97] width 98 height 10
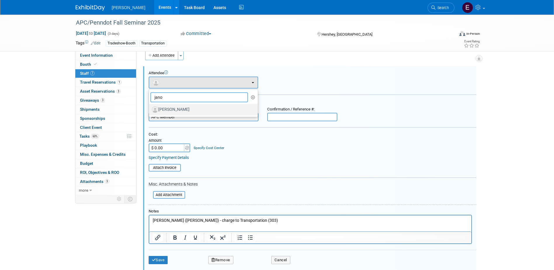
type input "jano"
click at [188, 108] on label "Stephen Janosko" at bounding box center [202, 109] width 100 height 9
click at [150, 108] on input "Stephen Janosko" at bounding box center [148, 109] width 4 height 4
select select "dad51371-03eb-4595-a49c-586808d54d46"
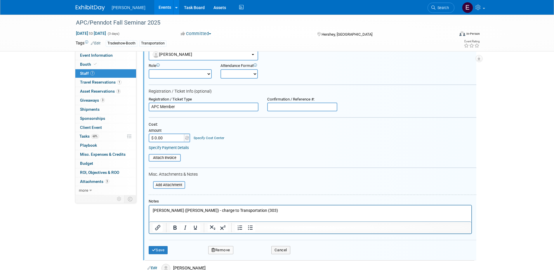
scroll to position [67, 0]
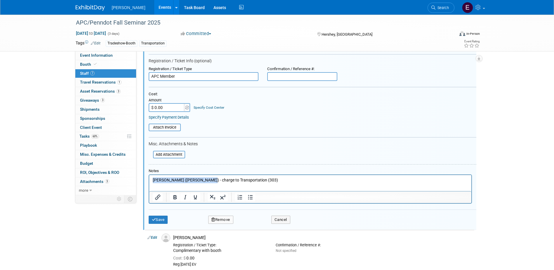
drag, startPoint x: 207, startPoint y: 180, endPoint x: 131, endPoint y: 174, distance: 76.8
click at [149, 175] on html "Stephen Janosko (Dawood) - charge to Transportation (303)" at bounding box center [310, 179] width 322 height 8
click at [160, 221] on button "Save" at bounding box center [158, 220] width 19 height 8
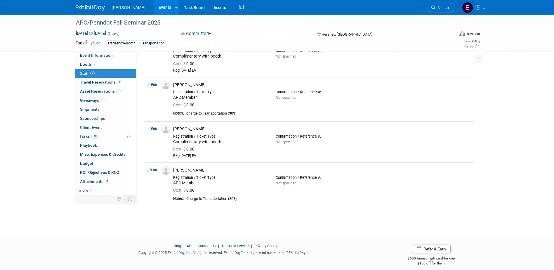
scroll to position [180, 0]
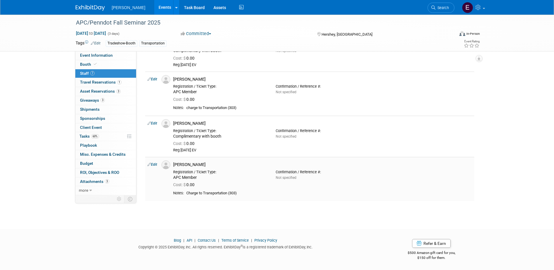
click at [154, 163] on link "Edit" at bounding box center [152, 164] width 10 height 4
select select "dad51371-03eb-4595-a49c-586808d54d46"
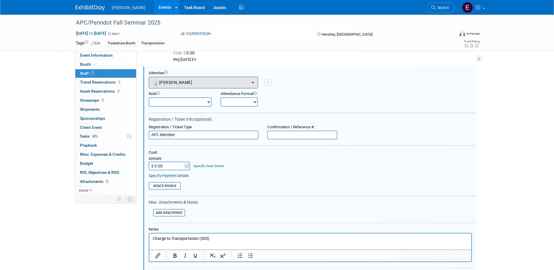
scroll to position [0, 0]
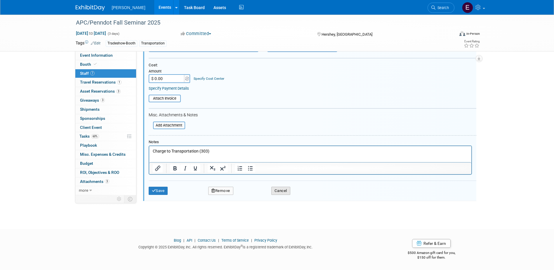
click at [280, 187] on button "Cancel" at bounding box center [280, 191] width 19 height 8
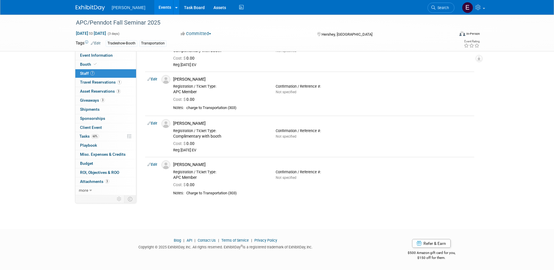
click at [150, 122] on icon at bounding box center [149, 123] width 4 height 6
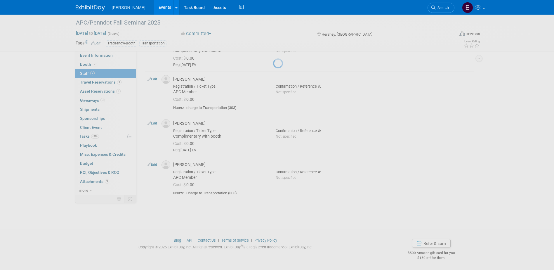
select select "e4387e1a-aa7e-4e4f-8372-3f8594d0705e"
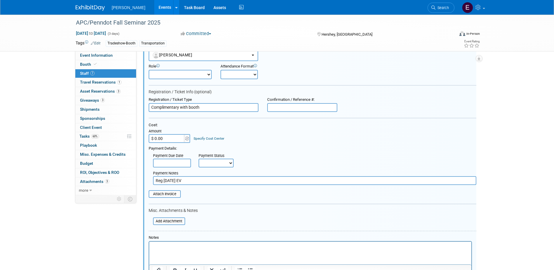
scroll to position [288, 0]
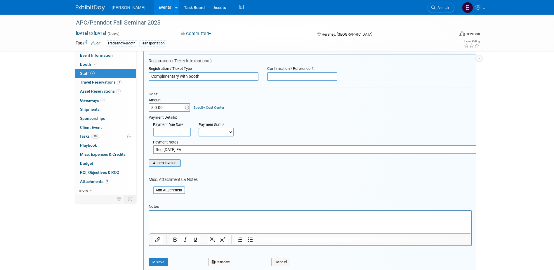
click at [166, 162] on input "file" at bounding box center [145, 163] width 69 height 6
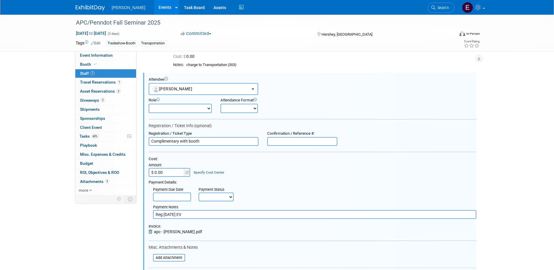
scroll to position [317, 0]
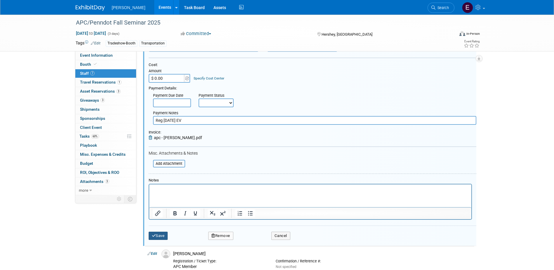
click at [163, 236] on button "Save" at bounding box center [158, 236] width 19 height 8
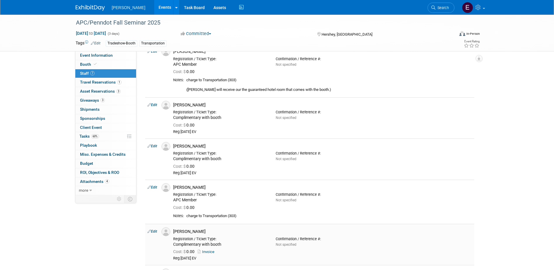
scroll to position [63, 0]
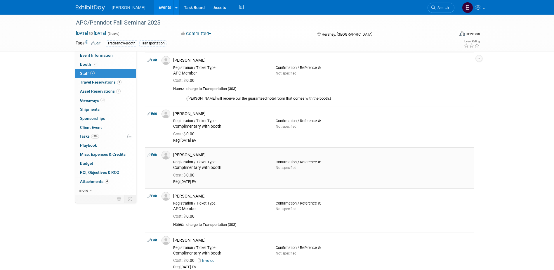
click at [154, 153] on link "Edit" at bounding box center [152, 155] width 10 height 4
select select "e94cb8ad-fd5e-4408-b889-dba579dfc26d"
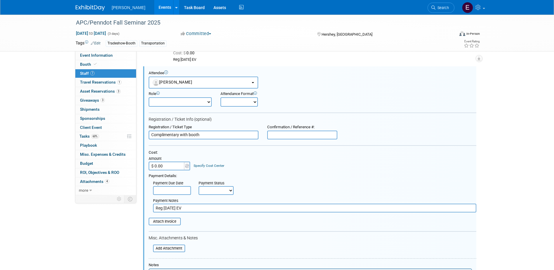
scroll to position [0, 0]
click at [174, 221] on input "file" at bounding box center [145, 221] width 69 height 6
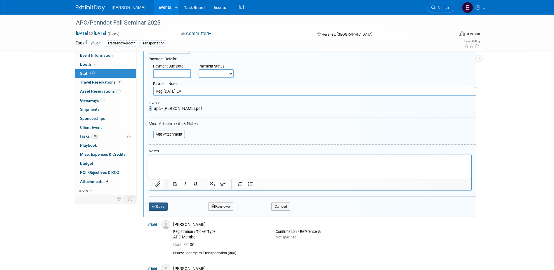
click at [156, 207] on button "Save" at bounding box center [158, 206] width 19 height 8
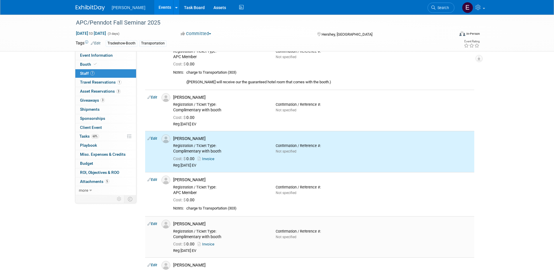
scroll to position [63, 0]
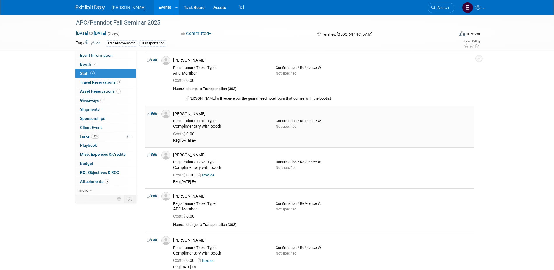
click at [154, 113] on link "Edit" at bounding box center [152, 114] width 10 height 4
select select "5f287412-45e6-43cc-9f8c-8febd56cded1"
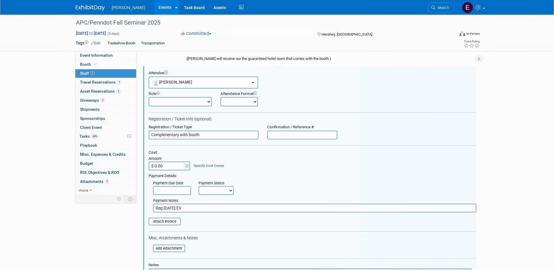
scroll to position [0, 0]
click at [176, 220] on input "file" at bounding box center [145, 221] width 69 height 6
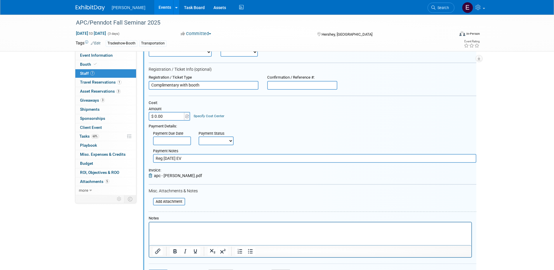
scroll to position [220, 0]
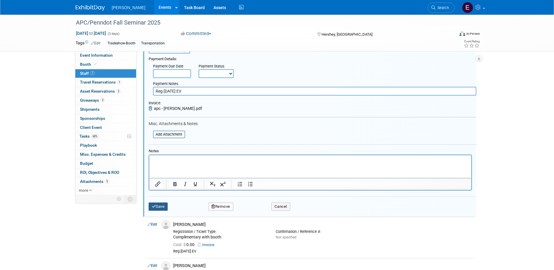
click at [166, 207] on button "Save" at bounding box center [158, 206] width 19 height 8
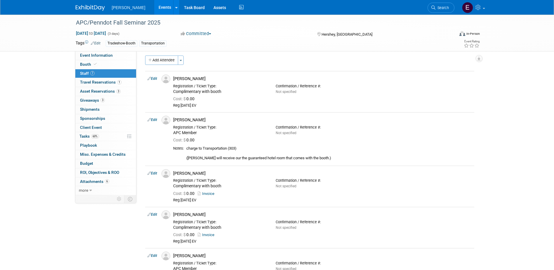
scroll to position [0, 0]
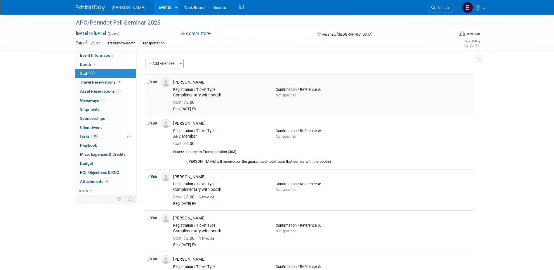
click at [151, 80] on icon at bounding box center [149, 82] width 4 height 6
select select "9260ef86-e627-45d2-90a5-d85d20a45b4e"
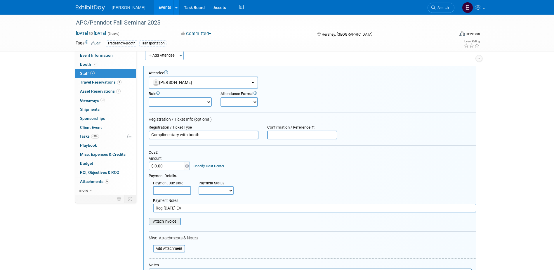
click at [164, 225] on input "file" at bounding box center [145, 221] width 69 height 6
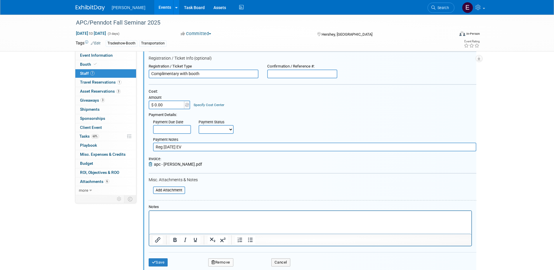
scroll to position [154, 0]
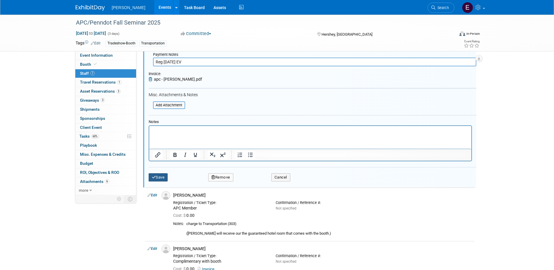
click at [159, 176] on button "Save" at bounding box center [158, 177] width 19 height 8
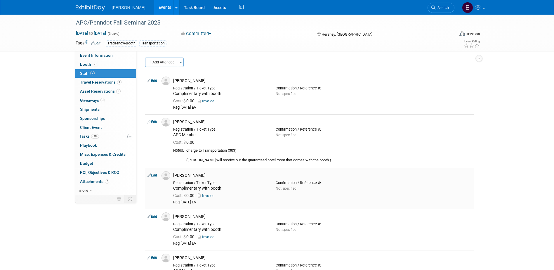
scroll to position [0, 0]
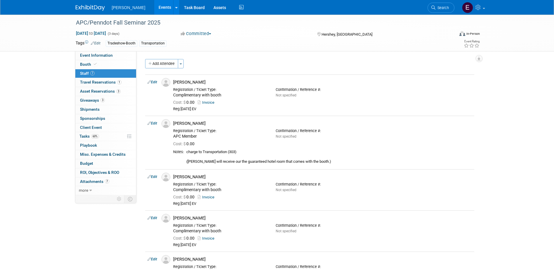
click at [154, 5] on link "Events" at bounding box center [164, 7] width 21 height 15
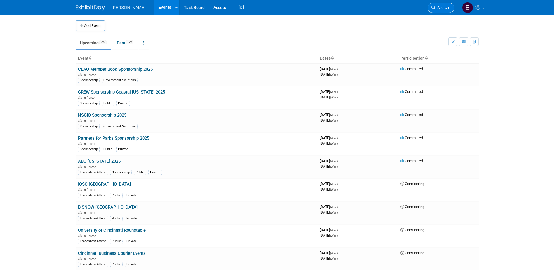
click at [441, 7] on span "Search" at bounding box center [441, 8] width 13 height 4
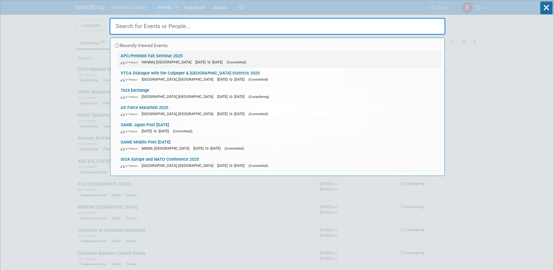
click at [192, 56] on link "APC/Penndot Fall Seminar 2025 In-Person Hershey, PA Nov 19, 2025 to Nov 21, 202…" at bounding box center [280, 59] width 324 height 17
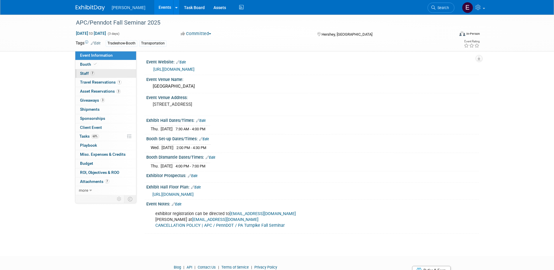
click at [116, 72] on link "7 Staff 7" at bounding box center [105, 73] width 61 height 9
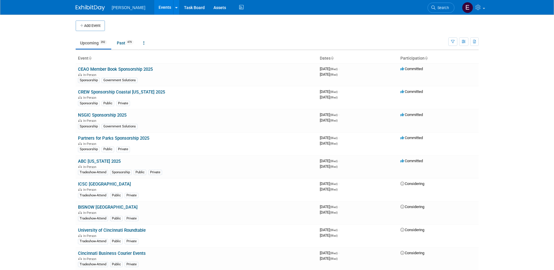
click at [439, 8] on span "Search" at bounding box center [441, 8] width 13 height 4
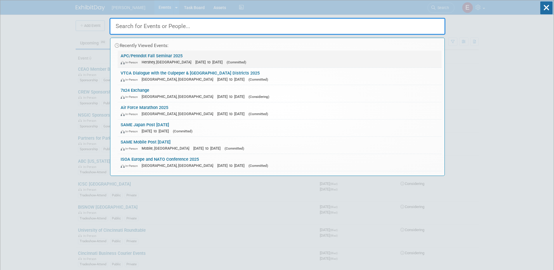
click at [171, 56] on link "APC/Penndot Fall Seminar 2025 In-Person [GEOGRAPHIC_DATA], [GEOGRAPHIC_DATA] [D…" at bounding box center [280, 59] width 324 height 17
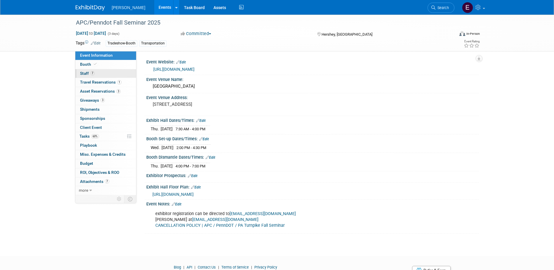
click at [110, 74] on link "7 Staff 7" at bounding box center [105, 73] width 61 height 9
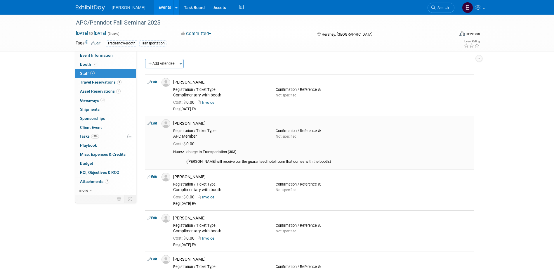
click at [153, 121] on td "Edit" at bounding box center [152, 142] width 14 height 53
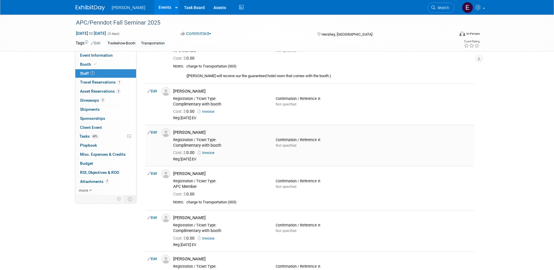
scroll to position [88, 0]
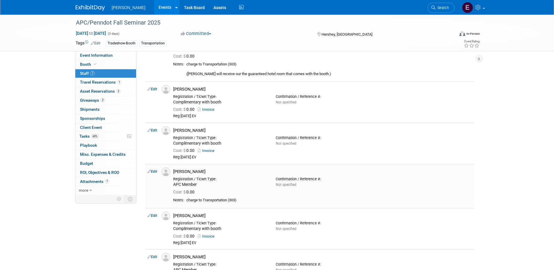
click at [157, 171] on link "Edit" at bounding box center [152, 171] width 10 height 4
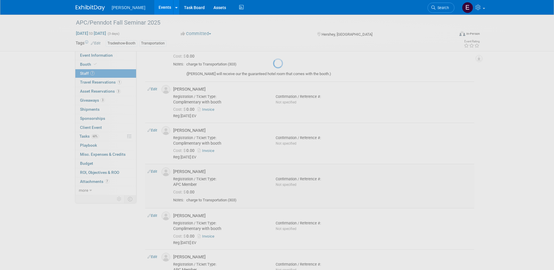
select select "0e49e1f3-d0fb-4e8e-985d-fe85625c0333"
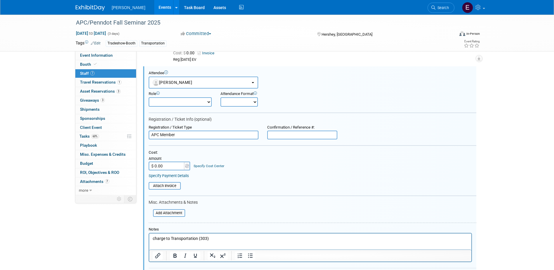
scroll to position [0, 0]
drag, startPoint x: 160, startPoint y: 134, endPoint x: 118, endPoint y: 134, distance: 42.3
click at [118, 134] on div "Event Information Event Info Booth Booth 7 Staff 7 Staff 1 Travel Reservations …" at bounding box center [277, 104] width 412 height 550
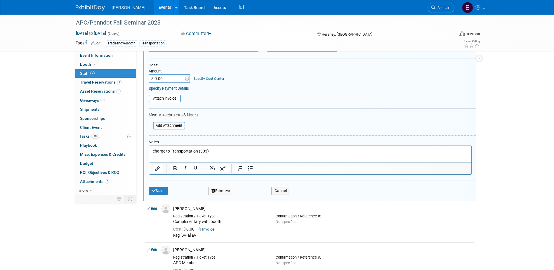
scroll to position [273, 0]
type input "Non Member"
click at [157, 192] on button "Save" at bounding box center [158, 190] width 19 height 8
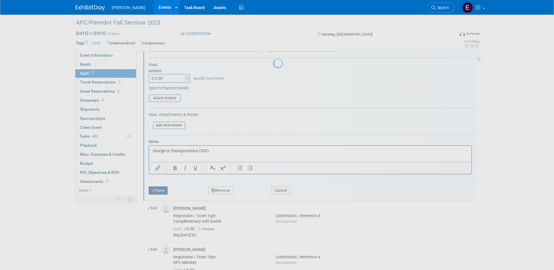
scroll to position [180, 0]
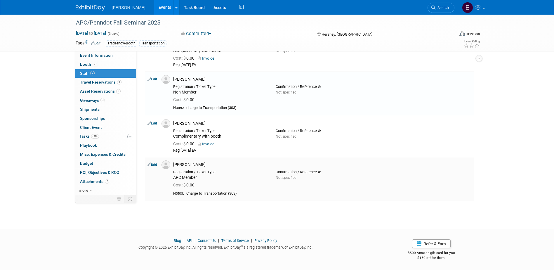
click at [154, 165] on link "Edit" at bounding box center [152, 164] width 10 height 4
select select "dad51371-03eb-4595-a49c-586808d54d46"
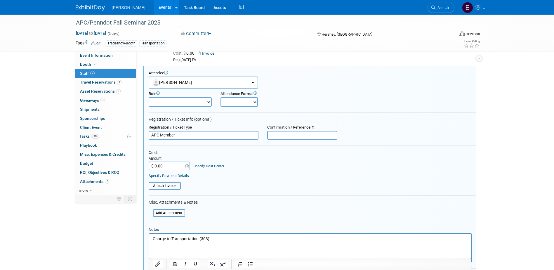
scroll to position [0, 0]
drag, startPoint x: 160, startPoint y: 134, endPoint x: 122, endPoint y: 133, distance: 38.3
click at [122, 133] on div "Event Information Event Info Booth Booth 7 Staff 7 Staff 1 Travel Reservations …" at bounding box center [277, 19] width 412 height 550
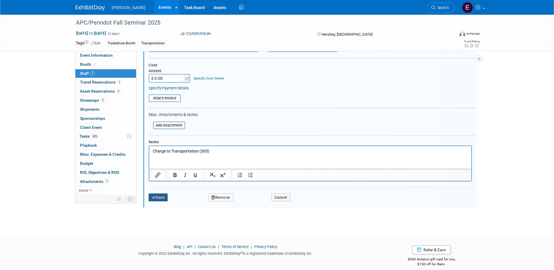
type input "Non Member"
click at [161, 197] on button "Save" at bounding box center [158, 197] width 19 height 8
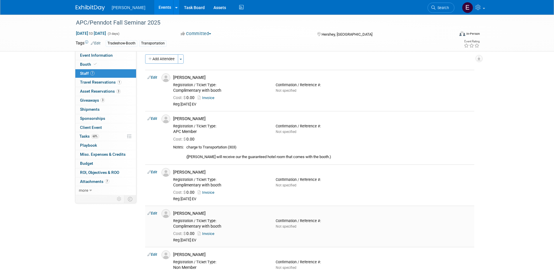
scroll to position [0, 0]
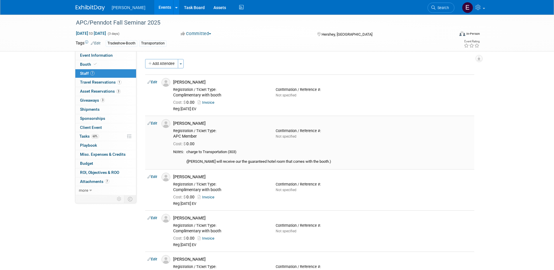
click at [156, 123] on link "Edit" at bounding box center [152, 123] width 10 height 4
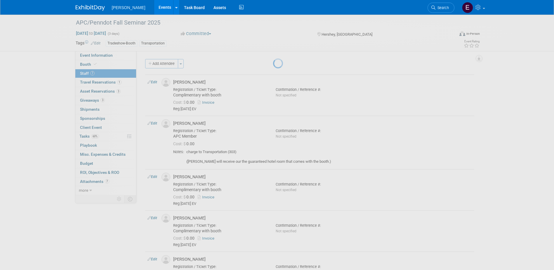
select select "22d5258a-9b58-42c6-a6db-366ab772dbdc"
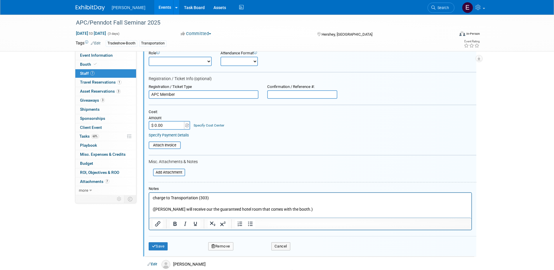
scroll to position [137, 0]
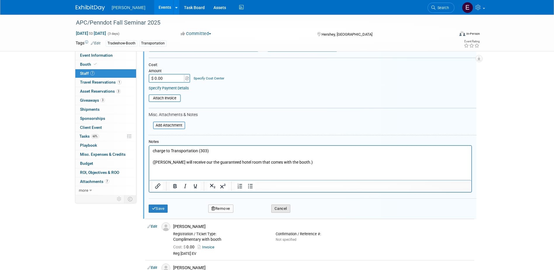
click at [283, 206] on button "Cancel" at bounding box center [280, 208] width 19 height 8
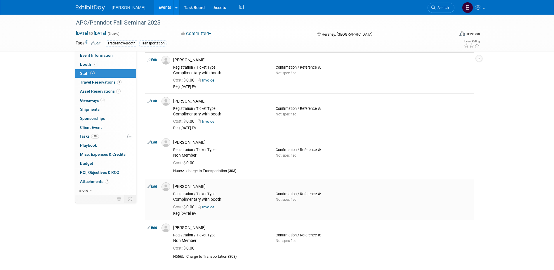
scroll to position [175, 0]
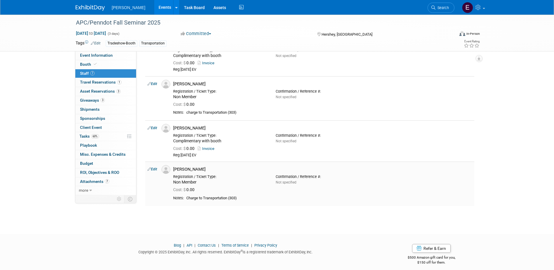
click at [154, 169] on link "Edit" at bounding box center [152, 169] width 10 height 4
select select "dad51371-03eb-4595-a49c-586808d54d46"
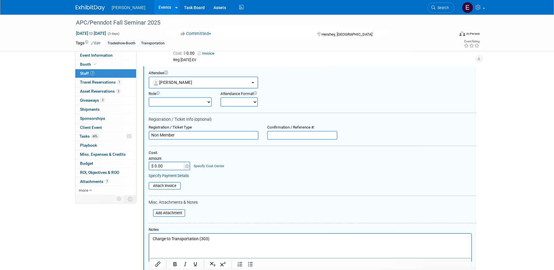
scroll to position [0, 0]
click at [91, 128] on div "Event Information Event Info Booth Booth 7 Staff 7 Staff 1 Travel Reservations …" at bounding box center [277, 19] width 412 height 550
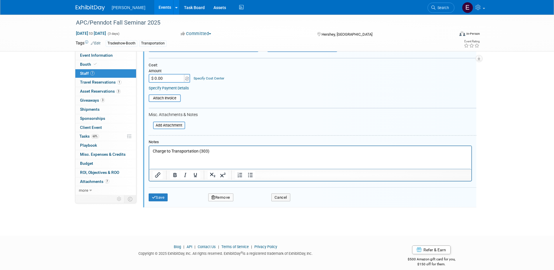
type input "APC Member"
click at [154, 198] on icon "submit" at bounding box center [154, 197] width 4 height 4
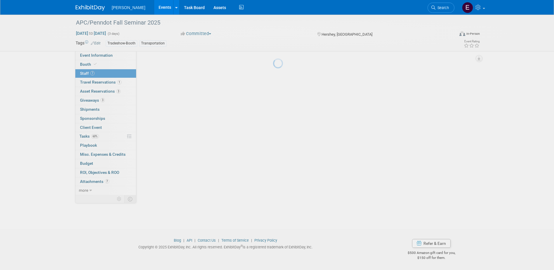
scroll to position [180, 0]
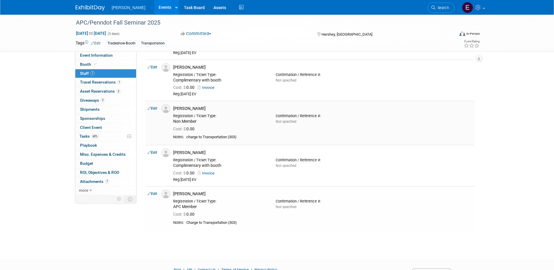
click at [151, 107] on link "Edit" at bounding box center [152, 108] width 10 height 4
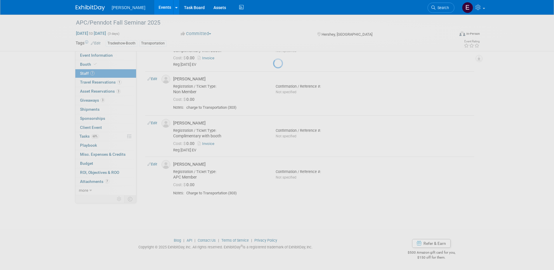
select select "0e49e1f3-d0fb-4e8e-985d-fe85625c0333"
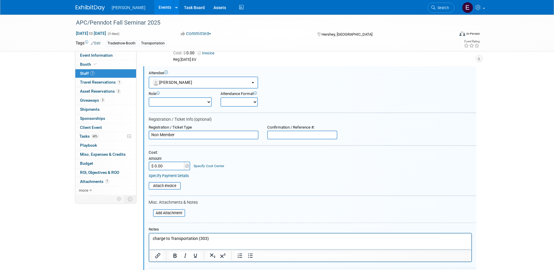
scroll to position [0, 0]
drag, startPoint x: 184, startPoint y: 137, endPoint x: 25, endPoint y: 136, distance: 159.1
click at [28, 137] on div "APC/Penndot Fall Seminar 2025 Nov 19, 2025 to Nov 21, 2025 (3 days) Nov 19, 202…" at bounding box center [277, 110] width 554 height 562
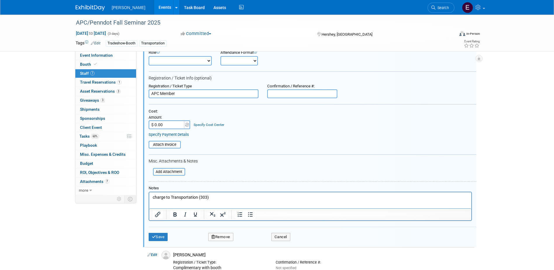
scroll to position [273, 0]
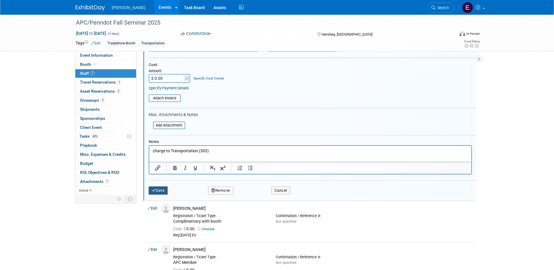
type input "APC Member"
click at [160, 190] on button "Save" at bounding box center [158, 190] width 19 height 8
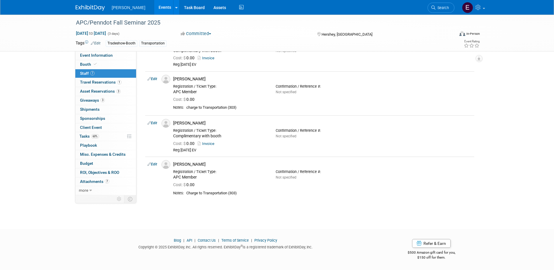
scroll to position [180, 0]
click at [513, 137] on div "APC/Penndot Fall Seminar 2025 Nov 19, 2025 to Nov 21, 2025 (3 days) Nov 19, 202…" at bounding box center [277, 27] width 554 height 384
drag, startPoint x: 206, startPoint y: 163, endPoint x: 191, endPoint y: 166, distance: 15.7
click at [191, 166] on div "[PERSON_NAME]" at bounding box center [322, 165] width 299 height 6
drag, startPoint x: 191, startPoint y: 166, endPoint x: 196, endPoint y: 164, distance: 5.1
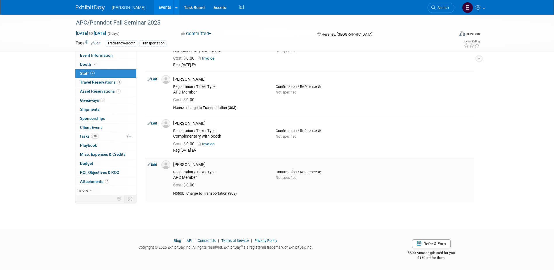
copy div "Janosko"
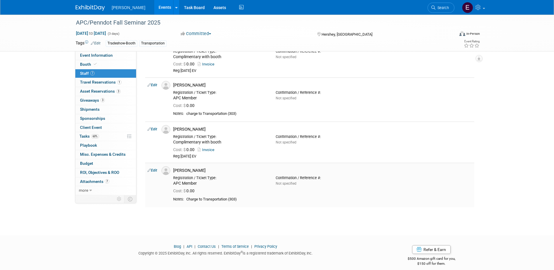
click at [155, 170] on link "Edit" at bounding box center [152, 170] width 10 height 4
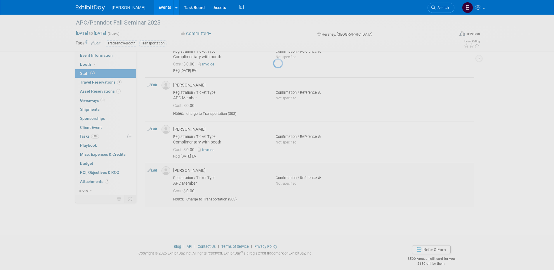
select select "dad51371-03eb-4595-a49c-586808d54d46"
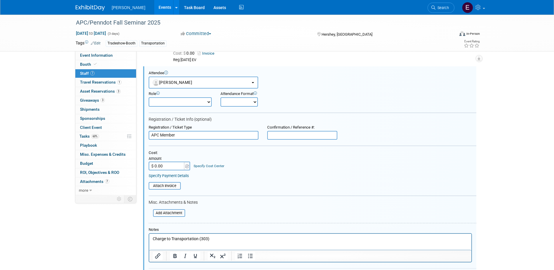
scroll to position [0, 0]
click at [159, 167] on input "$ 0.00" at bounding box center [167, 165] width 37 height 9
type input "$ 695.00"
click at [207, 168] on div "Specify Cost Center" at bounding box center [209, 163] width 31 height 10
click at [207, 165] on link "Specify Cost Center" at bounding box center [209, 166] width 31 height 4
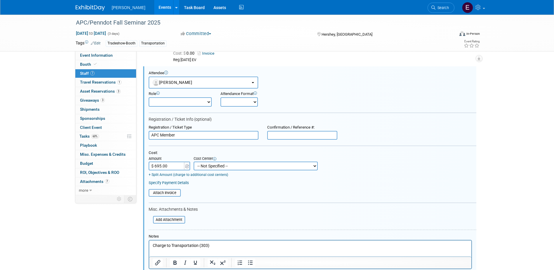
click at [207, 165] on select "-- Not Specified -- Advisory Services - Expenses_1001.502 Aerial Acquisition - …" at bounding box center [256, 165] width 124 height 9
select select "18966238"
click at [194, 161] on select "-- Not Specified -- Advisory Services - Expenses_1001.502 Aerial Acquisition - …" at bounding box center [256, 165] width 124 height 9
click at [187, 183] on link "Specify Payment Details" at bounding box center [169, 182] width 40 height 4
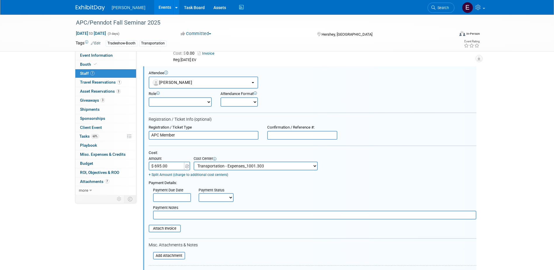
click at [209, 199] on select "Not Paid Yet Partially Paid Paid in Full" at bounding box center [216, 197] width 35 height 9
select select "1"
click at [199, 193] on select "Not Paid Yet Partially Paid Paid in Full" at bounding box center [216, 197] width 35 height 9
click at [200, 214] on input "text" at bounding box center [314, 215] width 323 height 9
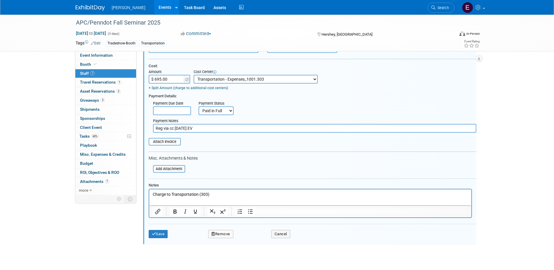
scroll to position [358, 0]
type input "Reg via cc 9/16/25 EV"
drag, startPoint x: 230, startPoint y: 195, endPoint x: 212, endPoint y: 378, distance: 183.7
click at [149, 189] on html "Charge to Transportation (303)" at bounding box center [310, 192] width 322 height 8
click at [153, 235] on icon "submit" at bounding box center [154, 233] width 4 height 4
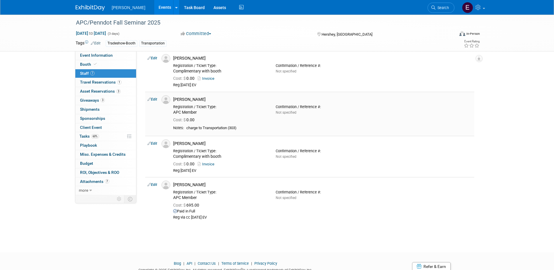
scroll to position [124, 0]
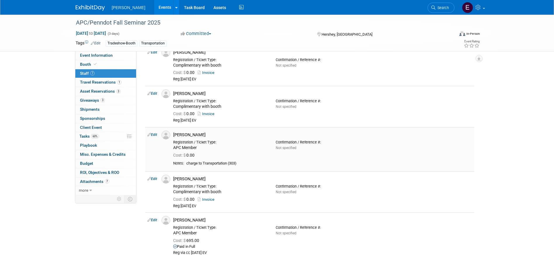
click at [154, 135] on link "Edit" at bounding box center [152, 135] width 10 height 4
select select "0e49e1f3-d0fb-4e8e-985d-fe85625c0333"
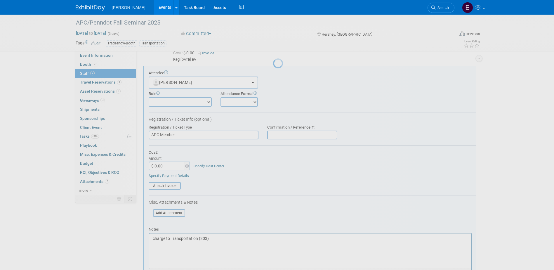
scroll to position [0, 0]
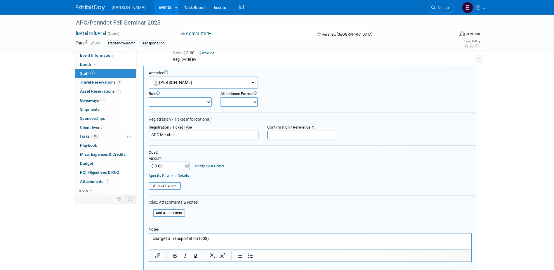
click at [173, 169] on input "$ 0.00" at bounding box center [167, 165] width 37 height 9
type input "$ 695.00"
click at [220, 166] on link "Specify Cost Center" at bounding box center [209, 166] width 31 height 4
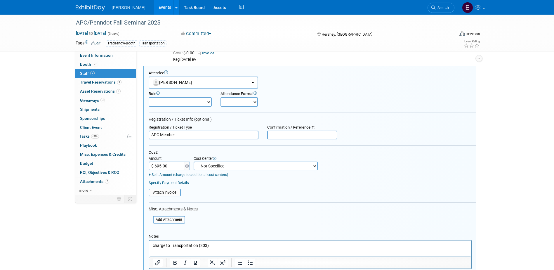
click at [220, 166] on select "-- Not Specified -- Advisory Services - Expenses_1001.502 Aerial Acquisition - …" at bounding box center [256, 165] width 124 height 9
select select "18966238"
click at [194, 161] on select "-- Not Specified -- Advisory Services - Expenses_1001.502 Aerial Acquisition - …" at bounding box center [256, 165] width 124 height 9
click at [184, 182] on link "Specify Payment Details" at bounding box center [169, 182] width 40 height 4
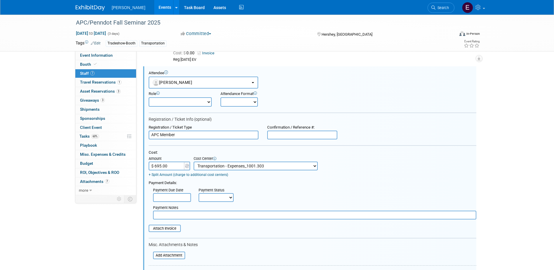
click at [213, 194] on select "Not Paid Yet Partially Paid Paid in Full" at bounding box center [216, 197] width 35 height 9
select select "1"
click at [199, 193] on select "Not Paid Yet Partially Paid Paid in Full" at bounding box center [216, 197] width 35 height 9
click at [206, 214] on input "text" at bounding box center [314, 215] width 323 height 9
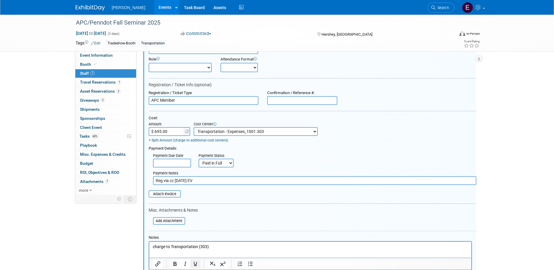
scroll to position [273, 0]
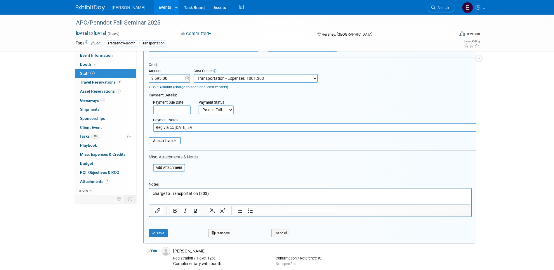
type input "Reg via cc 9/16/25 EV"
drag, startPoint x: 245, startPoint y: 189, endPoint x: 189, endPoint y: 192, distance: 56.2
click at [173, 188] on html "charge to Transportation (303)" at bounding box center [310, 192] width 322 height 8
drag, startPoint x: 216, startPoint y: 193, endPoint x: 51, endPoint y: 192, distance: 164.4
click at [149, 192] on html "charge to Transportation (303)" at bounding box center [310, 192] width 322 height 8
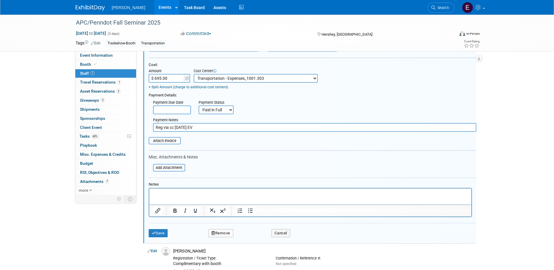
click at [155, 231] on button "Save" at bounding box center [158, 233] width 19 height 8
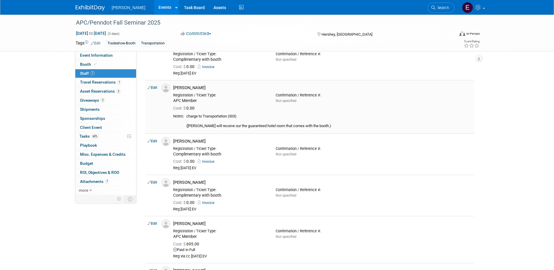
scroll to position [11, 0]
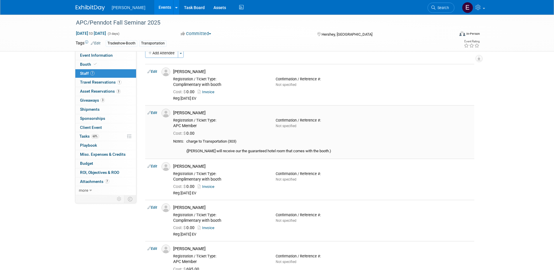
click at [155, 113] on link "Edit" at bounding box center [152, 113] width 10 height 4
select select "22d5258a-9b58-42c6-a6db-366ab772dbdc"
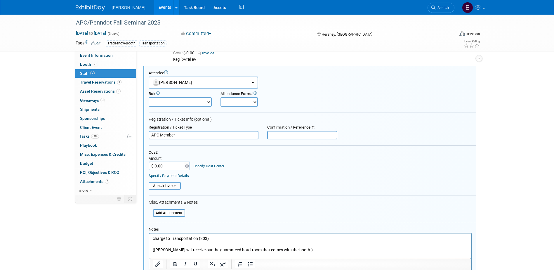
scroll to position [0, 0]
drag, startPoint x: 204, startPoint y: 237, endPoint x: 131, endPoint y: 229, distance: 72.6
click at [149, 233] on html "charge to Transportation (303) (Cody will receive our the guaranteed hotel room…" at bounding box center [310, 243] width 322 height 20
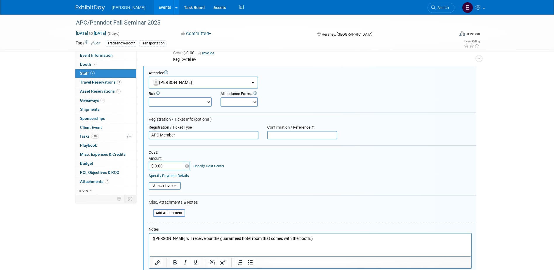
click at [174, 166] on input "$ 0.00" at bounding box center [167, 165] width 37 height 9
type input "$ 695.00"
click at [213, 166] on link "Specify Cost Center" at bounding box center [209, 166] width 31 height 4
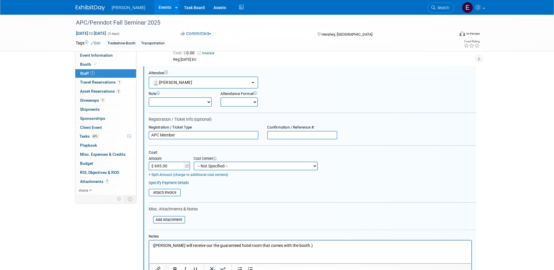
click at [215, 166] on select "-- Not Specified -- Advisory Services - Expenses_1001.502 Aerial Acquisition - …" at bounding box center [256, 165] width 124 height 9
select select "18966238"
click at [194, 162] on select "-- Not Specified -- Advisory Services - Expenses_1001.502 Aerial Acquisition - …" at bounding box center [256, 165] width 124 height 9
type input "$ 757.55"
click at [184, 180] on div "Specify Payment Details" at bounding box center [313, 182] width 328 height 5
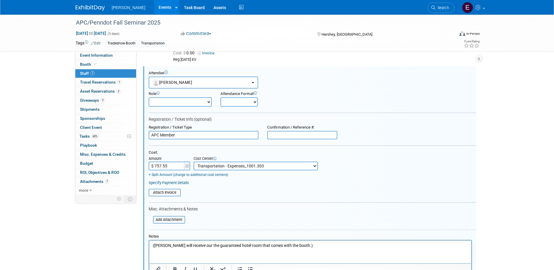
click at [185, 183] on link "Specify Payment Details" at bounding box center [169, 182] width 40 height 4
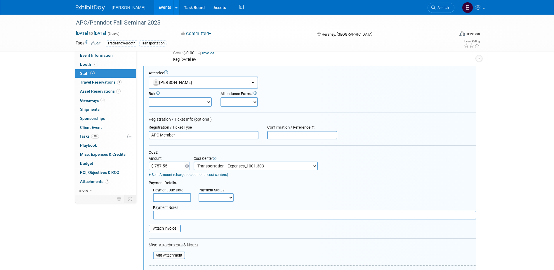
click at [205, 199] on select "Not Paid Yet Partially Paid Paid in Full" at bounding box center [216, 197] width 35 height 9
select select "1"
click at [199, 193] on select "Not Paid Yet Partially Paid Paid in Full" at bounding box center [216, 197] width 35 height 9
click at [203, 217] on input "text" at bounding box center [314, 215] width 323 height 9
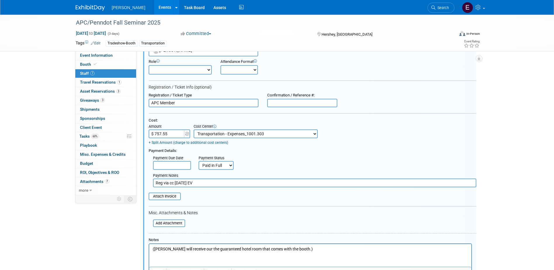
scroll to position [137, 0]
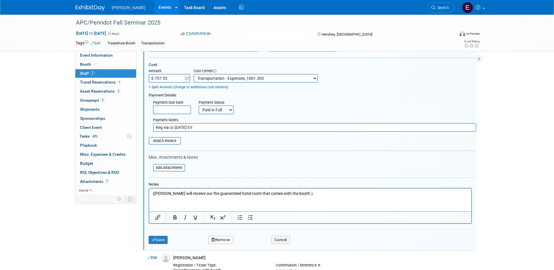
type input "Reg via cc 9/16/25 EV"
click at [154, 192] on p "(Cody will receive our the guaranteed hotel room that comes with the booth.)" at bounding box center [309, 193] width 315 height 6
click at [152, 193] on p "(Cody will receive our the guaranteed hotel room that comes with the booth.)" at bounding box center [309, 193] width 315 height 6
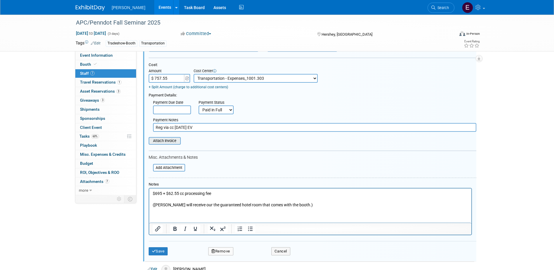
click at [170, 140] on input "file" at bounding box center [145, 141] width 69 height 6
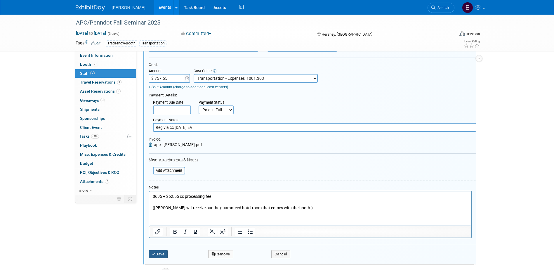
click at [161, 254] on button "Save" at bounding box center [158, 254] width 19 height 8
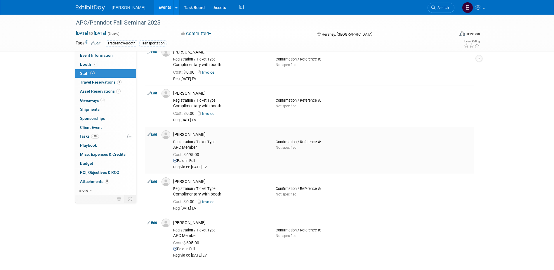
click at [151, 131] on td "Edit" at bounding box center [152, 150] width 14 height 47
click at [152, 133] on link "Edit" at bounding box center [152, 134] width 10 height 4
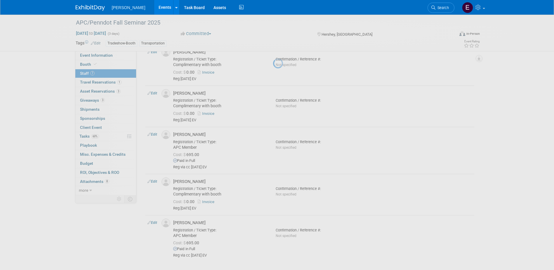
select select "0e49e1f3-d0fb-4e8e-985d-fe85625c0333"
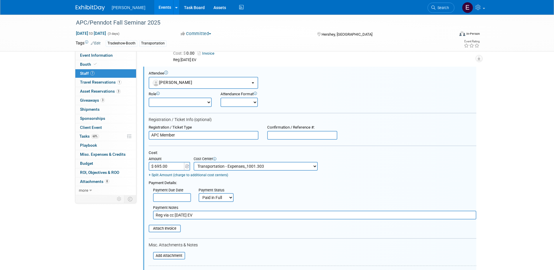
scroll to position [0, 0]
click at [166, 228] on input "file" at bounding box center [145, 228] width 69 height 6
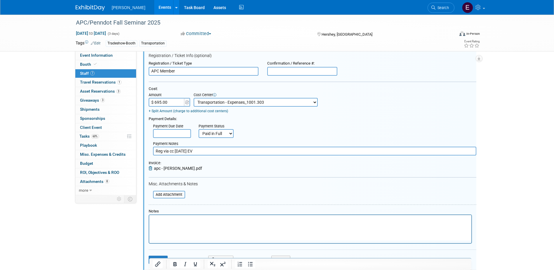
scroll to position [314, 0]
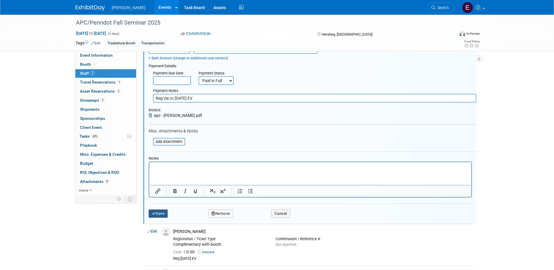
click at [161, 214] on button "Save" at bounding box center [158, 213] width 19 height 8
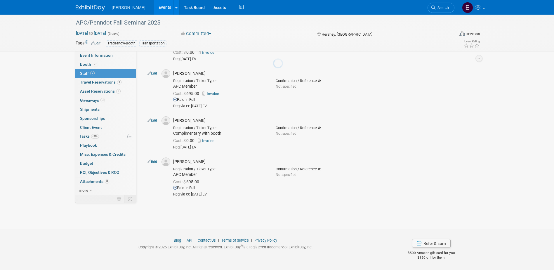
scroll to position [198, 0]
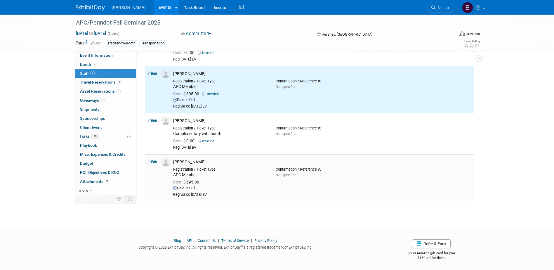
click at [151, 161] on link "Edit" at bounding box center [152, 162] width 10 height 4
select select "dad51371-03eb-4595-a49c-586808d54d46"
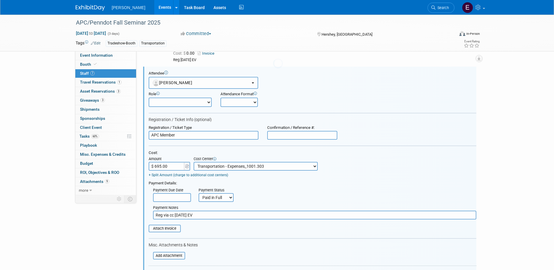
scroll to position [0, 0]
click at [168, 227] on input "file" at bounding box center [145, 228] width 69 height 6
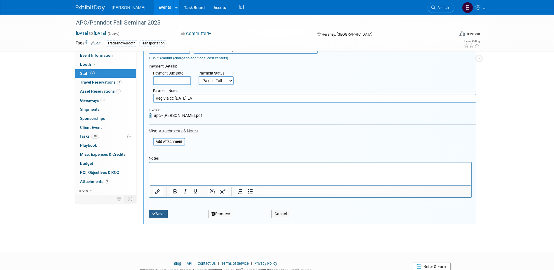
click at [168, 214] on button "Save" at bounding box center [158, 214] width 19 height 8
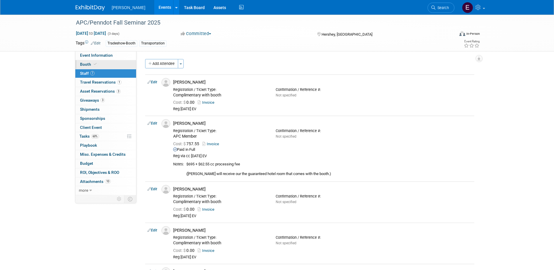
click at [98, 63] on link "Booth" at bounding box center [105, 64] width 61 height 9
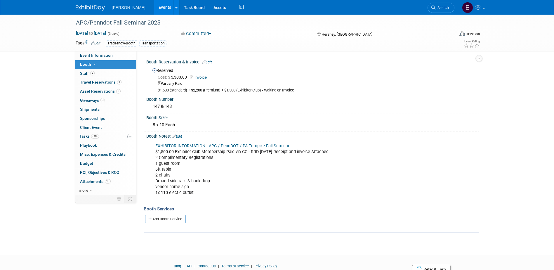
click at [100, 51] on div "APC/Penndot Fall Seminar 2025 Nov 19, 2025 to Nov 21, 2025 (3 days) Nov 19, 202…" at bounding box center [277, 33] width 412 height 37
click at [99, 53] on link "Event Information" at bounding box center [105, 55] width 61 height 9
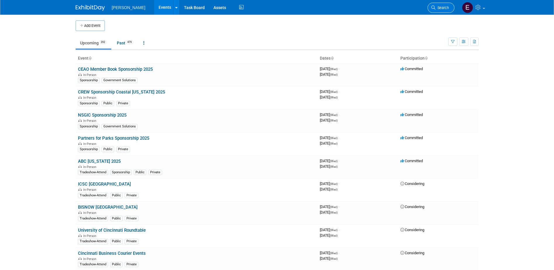
click at [442, 8] on span "Search" at bounding box center [441, 8] width 13 height 4
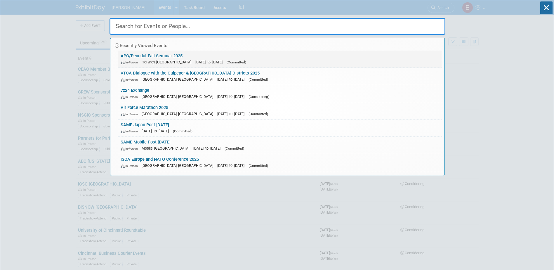
click at [154, 56] on link "APC/Penndot Fall Seminar 2025 In-Person Hershey, PA Nov 19, 2025 to Nov 21, 202…" at bounding box center [280, 59] width 324 height 17
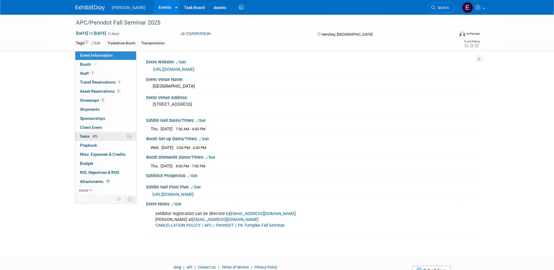
click at [106, 137] on link "60% Tasks 60%" at bounding box center [105, 136] width 61 height 9
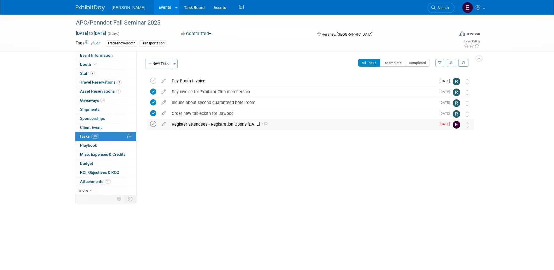
click at [152, 124] on icon at bounding box center [153, 124] width 6 height 6
click at [119, 59] on link "Event Information" at bounding box center [105, 55] width 61 height 9
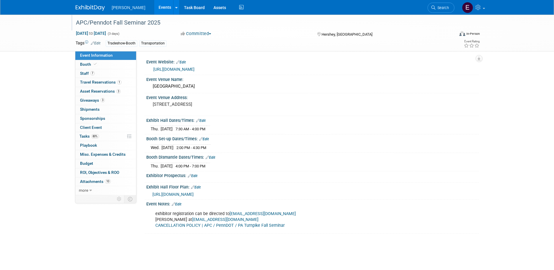
click at [168, 24] on div "APC/Penndot Fall Seminar 2025" at bounding box center [260, 23] width 372 height 11
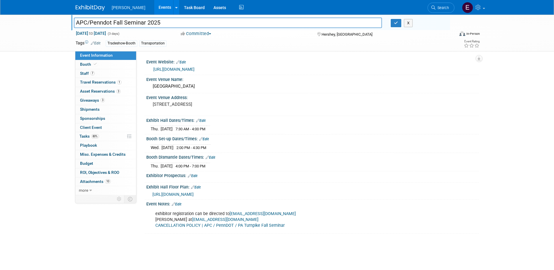
drag, startPoint x: 145, startPoint y: 25, endPoint x: 68, endPoint y: 26, distance: 77.4
click at [68, 26] on div "APC/Penndot Fall Seminar 2025 APC/Penndot Fall Seminar 2025 X Nov 19, 2025 to N…" at bounding box center [277, 33] width 554 height 37
click at [224, 58] on div "Event Website: Edit" at bounding box center [312, 62] width 332 height 8
click at [412, 21] on button "X" at bounding box center [408, 23] width 9 height 8
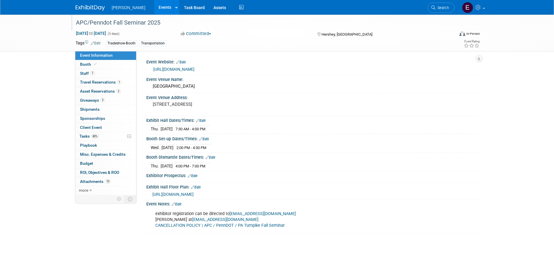
click at [161, 68] on link "https://apcfallseminar.com/" at bounding box center [173, 69] width 41 height 5
click at [478, 4] on link at bounding box center [473, 7] width 29 height 15
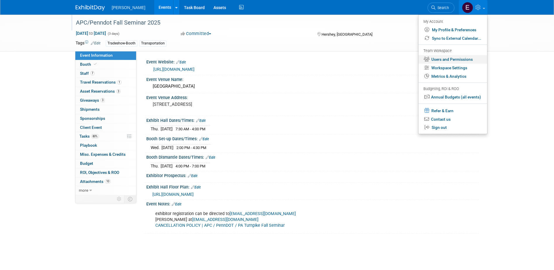
click at [454, 58] on link "Users and Permissions" at bounding box center [452, 59] width 69 height 8
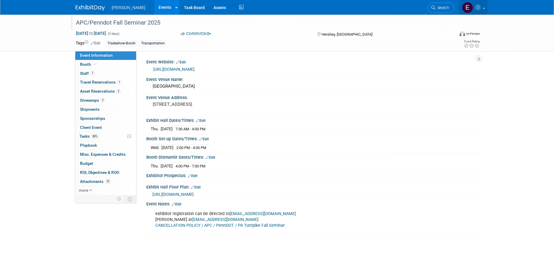
click at [482, 6] on link at bounding box center [473, 7] width 29 height 15
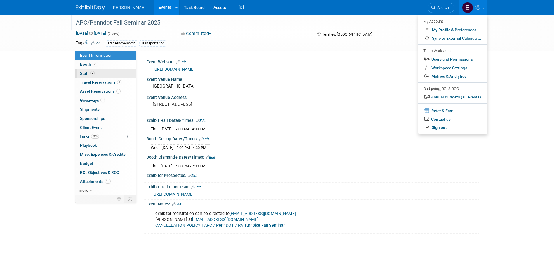
click at [97, 69] on link "7 Staff 7" at bounding box center [105, 73] width 61 height 9
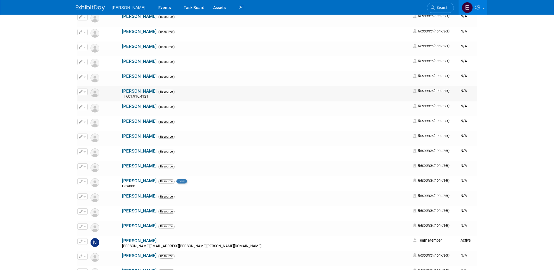
scroll to position [5285, 0]
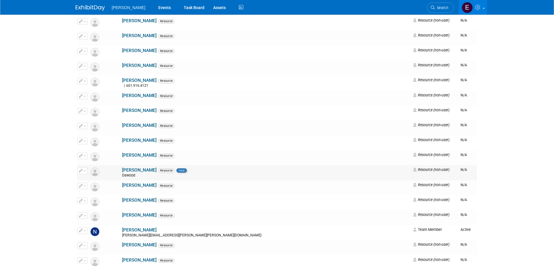
click at [100, 170] on td at bounding box center [105, 172] width 32 height 15
click at [122, 169] on link "[PERSON_NAME]" at bounding box center [139, 169] width 34 height 5
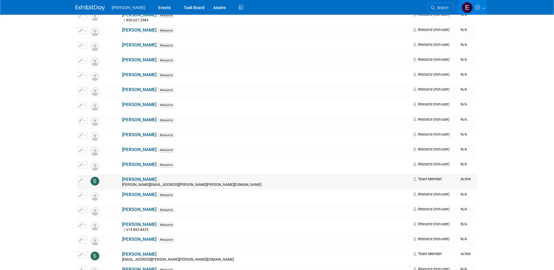
scroll to position [6453, 0]
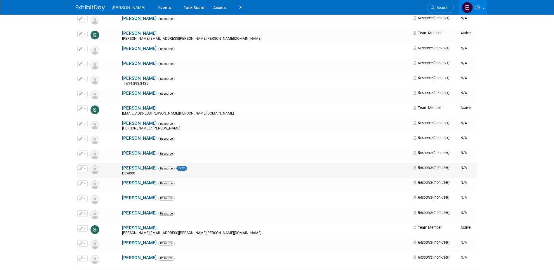
click at [122, 167] on link "[PERSON_NAME]" at bounding box center [139, 167] width 34 height 5
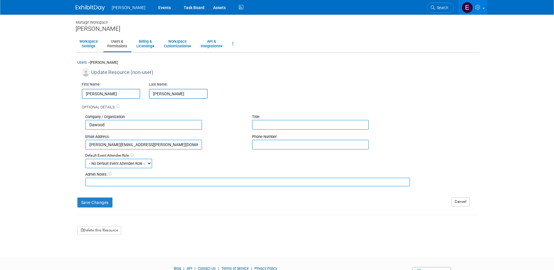
drag, startPoint x: 149, startPoint y: 143, endPoint x: 82, endPoint y: 144, distance: 67.5
click at [82, 144] on div "Email Address: [PERSON_NAME][EMAIL_ADDRESS][PERSON_NAME][DOMAIN_NAME]" at bounding box center [164, 141] width 167 height 15
click at [161, 143] on input "stephen.janosko@dawood.net" at bounding box center [143, 145] width 117 height 10
drag, startPoint x: 161, startPoint y: 143, endPoint x: 61, endPoint y: 149, distance: 100.6
click at [54, 148] on body "Woolpert Events Task Board Assets" at bounding box center [277, 135] width 554 height 270
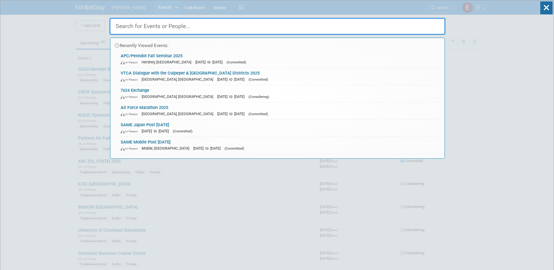
click at [159, 55] on link "APC/Penndot Fall Seminar 2025 In-Person [GEOGRAPHIC_DATA], [GEOGRAPHIC_DATA] [D…" at bounding box center [280, 59] width 324 height 17
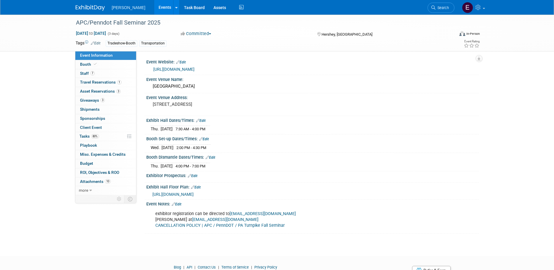
click at [176, 68] on link "[URL][DOMAIN_NAME]" at bounding box center [173, 69] width 41 height 5
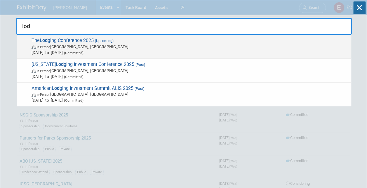
type input "lod"
click at [84, 41] on span "The Lod ging Conference 2025 (Upcoming) In-Person [GEOGRAPHIC_DATA], [GEOGRAPHI…" at bounding box center [189, 47] width 319 height 18
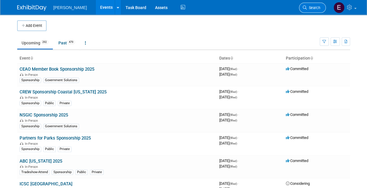
click at [319, 7] on span "Search" at bounding box center [313, 8] width 13 height 4
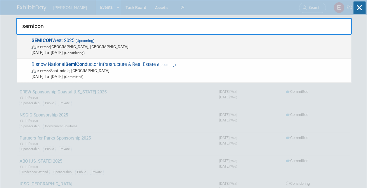
type input "semicon"
click at [95, 47] on span "In-Person Phoenix, AZ" at bounding box center [190, 47] width 317 height 6
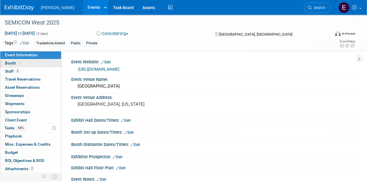
click at [45, 66] on link "Booth" at bounding box center [30, 63] width 61 height 8
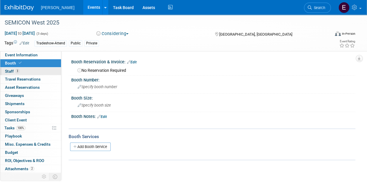
click at [45, 70] on link "3 Staff 3" at bounding box center [30, 71] width 61 height 8
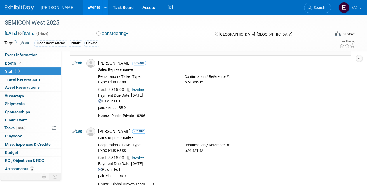
scroll to position [88, 0]
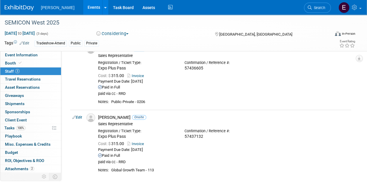
click at [131, 34] on button "Considering" at bounding box center [112, 34] width 37 height 6
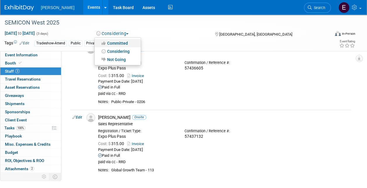
click at [126, 42] on link "Committed" at bounding box center [118, 43] width 46 height 8
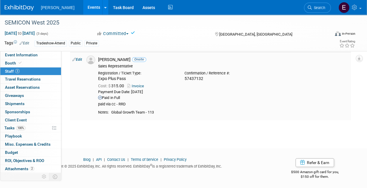
scroll to position [146, 0]
click at [79, 58] on link "Edit" at bounding box center [77, 59] width 10 height 4
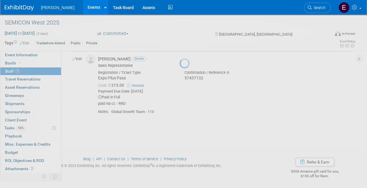
select select "4e0ad4cf-0d5a-41c3-93ec-61fb1b14ac99"
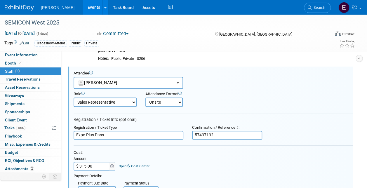
scroll to position [218, 0]
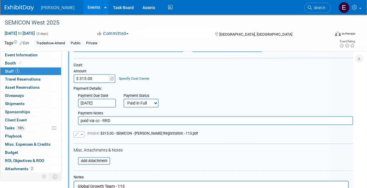
click at [142, 78] on link "Specify Cost Center" at bounding box center [134, 79] width 31 height 4
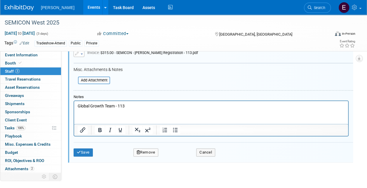
scroll to position [306, 0]
click at [212, 151] on button "Cancel" at bounding box center [205, 152] width 19 height 8
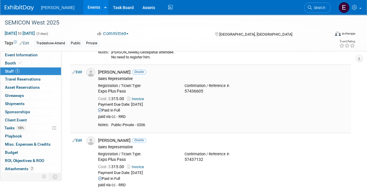
scroll to position [29, 0]
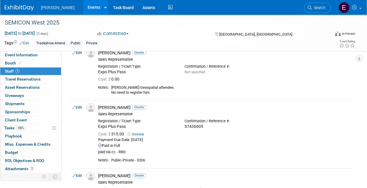
drag, startPoint x: 75, startPoint y: 105, endPoint x: 80, endPoint y: 107, distance: 4.8
click at [75, 105] on icon at bounding box center [74, 107] width 4 height 6
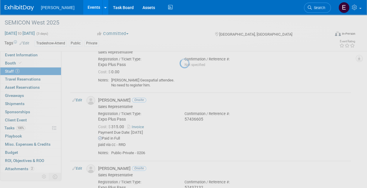
select select "58412021-1f5a-4851-bbb0-daf7290c8a69"
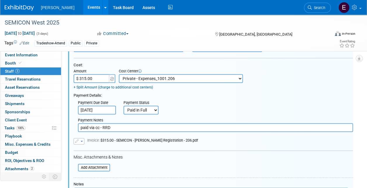
scroll to position [267, 0]
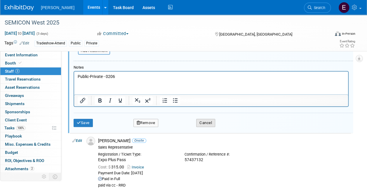
click at [208, 122] on button "Cancel" at bounding box center [205, 123] width 19 height 8
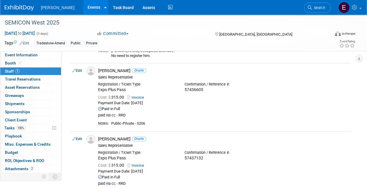
scroll to position [146, 0]
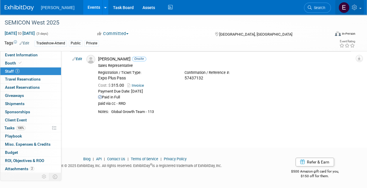
click at [353, 5] on icon at bounding box center [355, 7] width 7 height 5
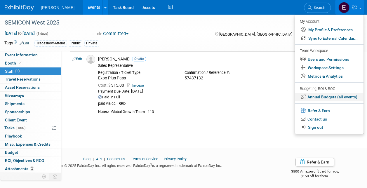
drag, startPoint x: 328, startPoint y: 96, endPoint x: 314, endPoint y: 94, distance: 13.5
click at [314, 94] on link "Annual Budgets (all events)" at bounding box center [329, 97] width 69 height 8
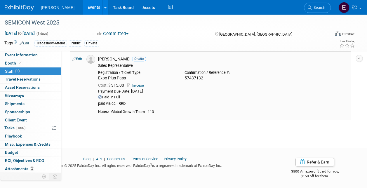
drag, startPoint x: 140, startPoint y: 86, endPoint x: 164, endPoint y: 73, distance: 27.0
click at [164, 73] on div "Registration / Ticket Type:" at bounding box center [137, 72] width 78 height 5
click at [314, 9] on span "Search" at bounding box center [318, 8] width 13 height 4
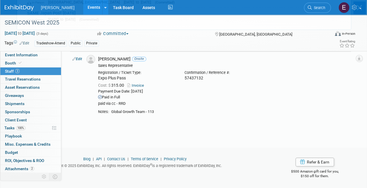
scroll to position [0, 0]
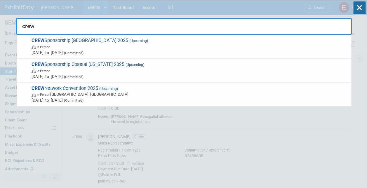
drag, startPoint x: 37, startPoint y: 27, endPoint x: 22, endPoint y: 27, distance: 15.2
click at [22, 27] on input "crew" at bounding box center [184, 26] width 336 height 17
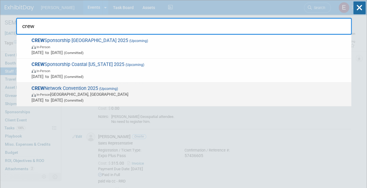
type input "crew"
click at [81, 89] on span "CREW Network Convention 2025 (Upcoming) In-Person Austin, TX Oct 8, 2025 to Oct…" at bounding box center [189, 95] width 319 height 18
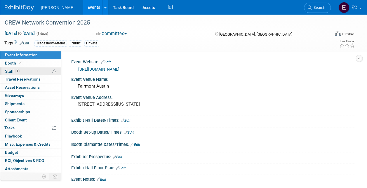
click at [21, 69] on link "1 Staff 1" at bounding box center [30, 71] width 61 height 8
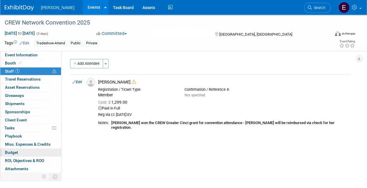
click at [16, 150] on span "Budget" at bounding box center [11, 152] width 13 height 5
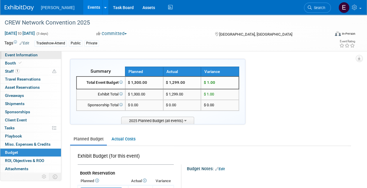
click at [26, 55] on span "Event Information" at bounding box center [21, 55] width 33 height 5
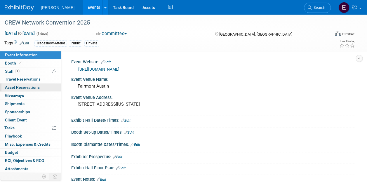
click at [33, 88] on span "Asset Reservations 0" at bounding box center [22, 87] width 35 height 5
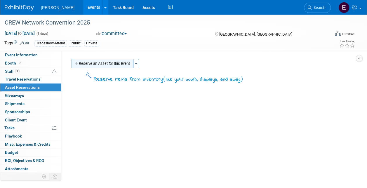
click at [96, 59] on button "Reserve an Asset for this Event" at bounding box center [103, 63] width 62 height 9
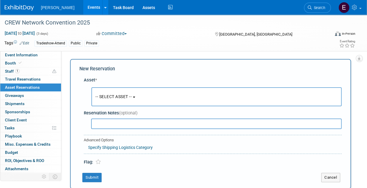
scroll to position [6, 0]
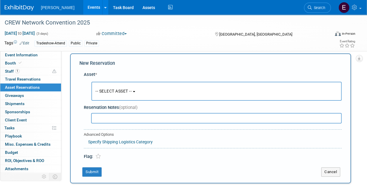
click at [124, 93] on button "-- SELECT ASSET --" at bounding box center [216, 91] width 250 height 19
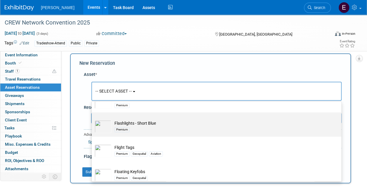
scroll to position [6658, 0]
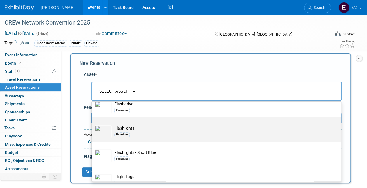
click at [124, 133] on div "Premium" at bounding box center [121, 134] width 15 height 5
click at [93, 124] on input "Flashlights Premium" at bounding box center [91, 123] width 4 height 4
select select "10723119"
select select "9"
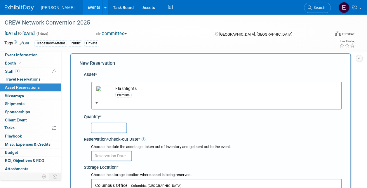
click at [115, 130] on input "text" at bounding box center [109, 128] width 36 height 11
type input "10"
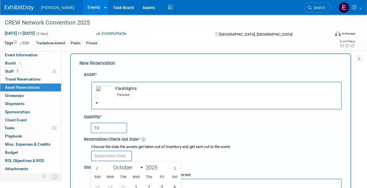
click at [113, 153] on input "text" at bounding box center [111, 156] width 41 height 11
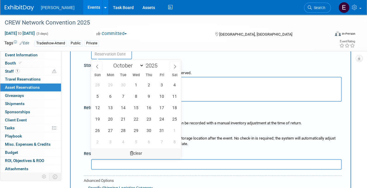
scroll to position [122, 0]
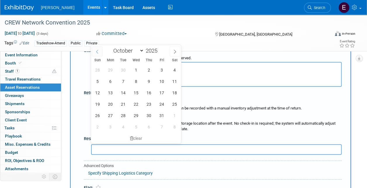
click at [99, 53] on span at bounding box center [97, 51] width 11 height 10
select select "8"
click at [162, 92] on span "19" at bounding box center [161, 92] width 11 height 11
type input "[DATE]"
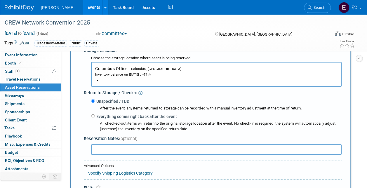
click at [141, 72] on div "Inventory balance on [DATE] : -71" at bounding box center [216, 75] width 242 height 6
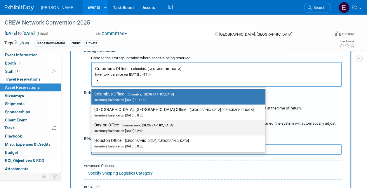
click at [126, 129] on div "Inventory balance on [DATE] : 249" at bounding box center [173, 131] width 159 height 6
click at [92, 127] on input "Dayton Office Beavercreek, [GEOGRAPHIC_DATA] Inventory balance on [DATE] : 249" at bounding box center [90, 125] width 4 height 4
select select "11223930"
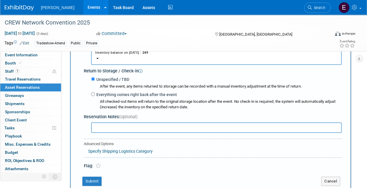
scroll to position [181, 0]
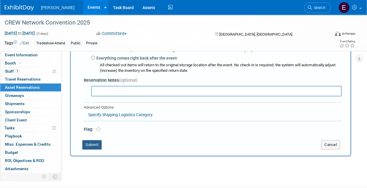
click at [93, 144] on button "Submit" at bounding box center [91, 144] width 19 height 9
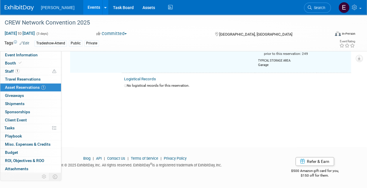
scroll to position [7, 0]
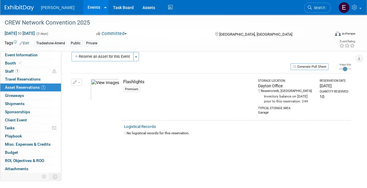
click at [91, 56] on button "Reserve an Asset for this Event" at bounding box center [103, 56] width 62 height 9
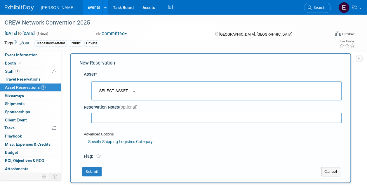
scroll to position [6, 0]
click at [119, 95] on button "-- SELECT ASSET --" at bounding box center [216, 91] width 250 height 19
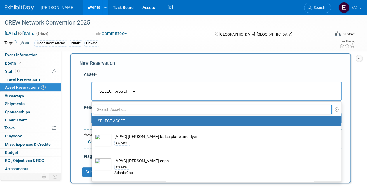
click at [158, 112] on input "text" at bounding box center [212, 110] width 239 height 10
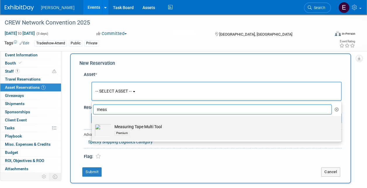
type input "meas"
click at [151, 129] on td "Measuring Tape Multi Tool Premium" at bounding box center [221, 130] width 218 height 13
click at [93, 123] on input "Measuring Tape Multi Tool Premium" at bounding box center [91, 121] width 4 height 4
select select "10723122"
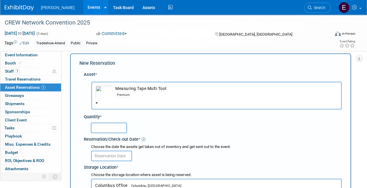
click at [112, 130] on input "text" at bounding box center [109, 128] width 36 height 11
type input "10"
click at [110, 155] on input "text" at bounding box center [111, 156] width 41 height 11
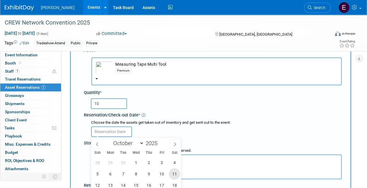
scroll to position [93, 0]
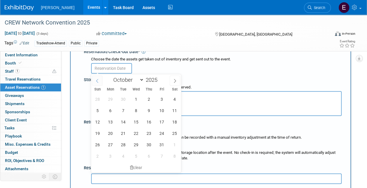
click at [96, 81] on icon at bounding box center [97, 81] width 4 height 4
select select "8"
click at [162, 122] on span "19" at bounding box center [161, 121] width 11 height 11
type input "[DATE]"
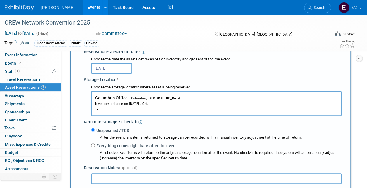
click at [127, 104] on div "Inventory balance on [DATE] : 0" at bounding box center [216, 104] width 242 height 6
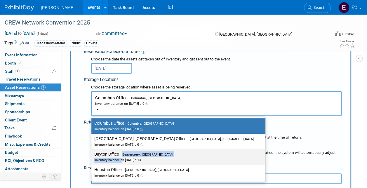
click at [123, 157] on label "Dayton Office Beavercreek, [GEOGRAPHIC_DATA] Inventory balance on [DATE] : 13" at bounding box center [176, 156] width 165 height 13
drag, startPoint x: 123, startPoint y: 157, endPoint x: 106, endPoint y: 153, distance: 17.3
click at [106, 153] on label "Dayton Office Beavercreek, [GEOGRAPHIC_DATA] Inventory balance on [DATE] : 13" at bounding box center [176, 156] width 165 height 13
click at [92, 153] on input "Dayton Office Beavercreek, [GEOGRAPHIC_DATA] Inventory balance on [DATE] : 13" at bounding box center [90, 154] width 4 height 4
select select "11223930"
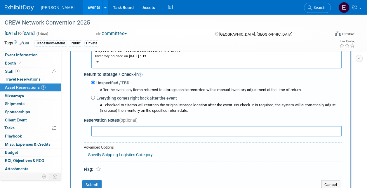
scroll to position [181, 0]
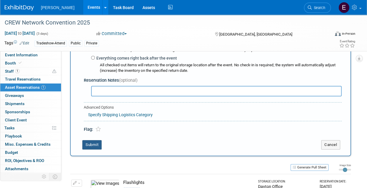
click at [94, 140] on div "New Reservation Asset * -- SELECT ASSET --" at bounding box center [210, 17] width 281 height 278
drag, startPoint x: 94, startPoint y: 140, endPoint x: 93, endPoint y: 145, distance: 5.0
click at [93, 145] on button "Submit" at bounding box center [91, 144] width 19 height 9
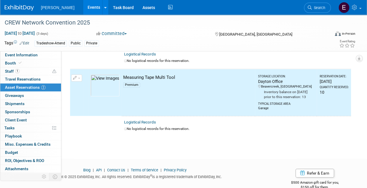
scroll to position [0, 0]
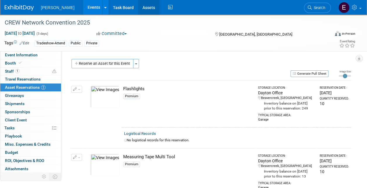
click at [138, 9] on link "Assets" at bounding box center [148, 7] width 21 height 15
